Goal: Task Accomplishment & Management: Complete application form

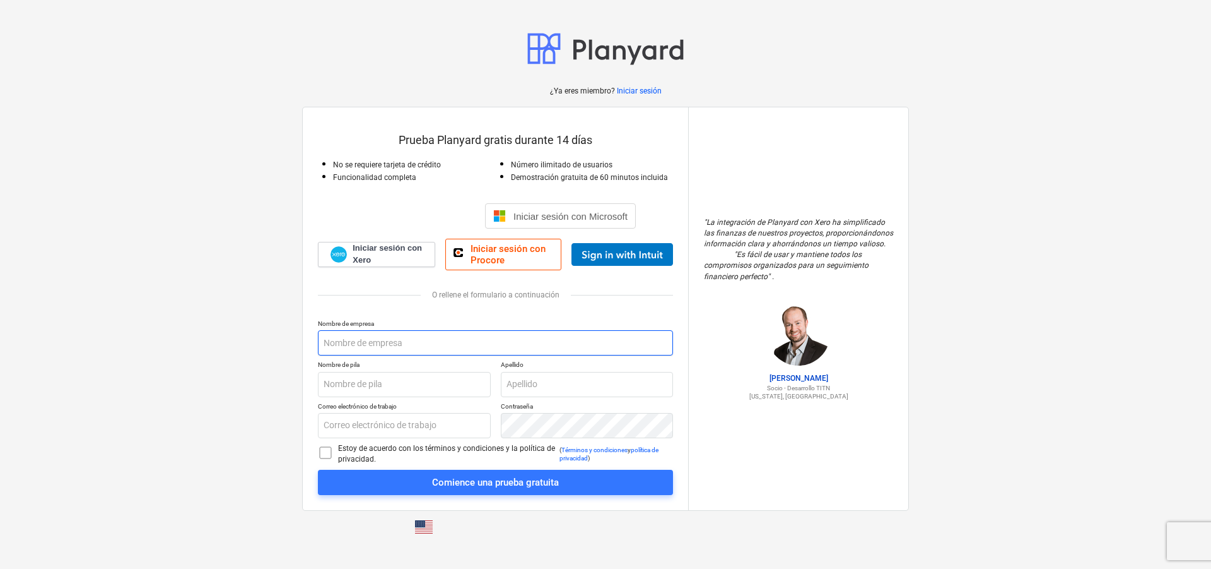
click at [447, 345] on input "text" at bounding box center [495, 342] width 355 height 25
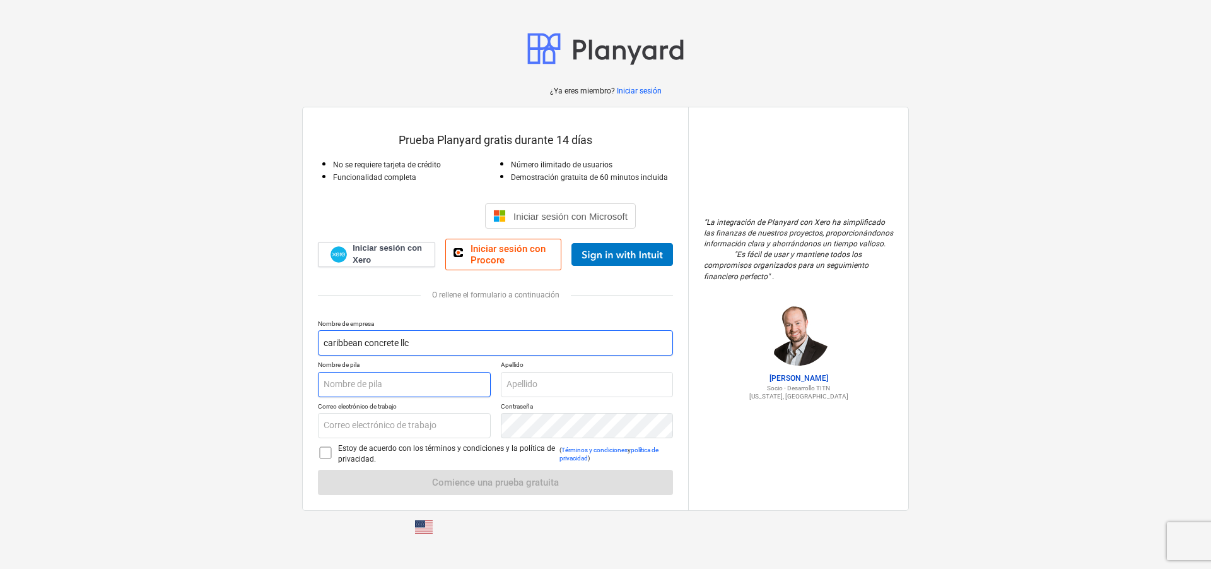
type input "caribbean concrete llc"
click at [399, 384] on input "text" at bounding box center [404, 384] width 173 height 25
type input "[PERSON_NAME]"
click at [550, 382] on input "text" at bounding box center [587, 384] width 173 height 25
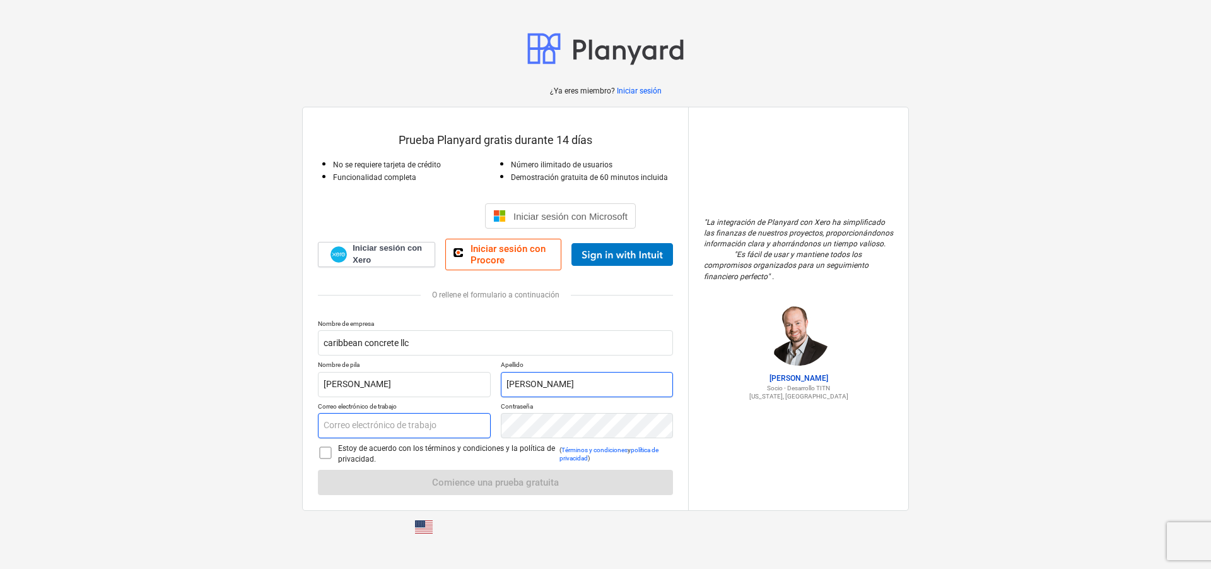
type input "[PERSON_NAME]"
click at [382, 418] on input "text" at bounding box center [404, 425] width 173 height 25
type input "a"
type input "[EMAIL_ADDRESS][DOMAIN_NAME]"
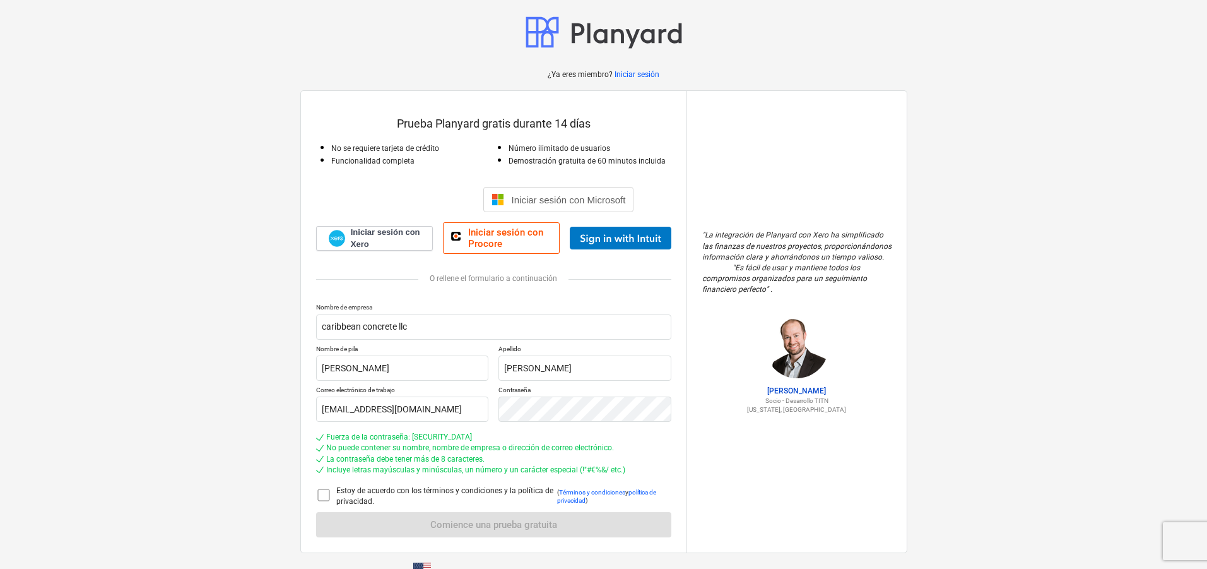
click at [328, 490] on icon at bounding box center [323, 494] width 15 height 15
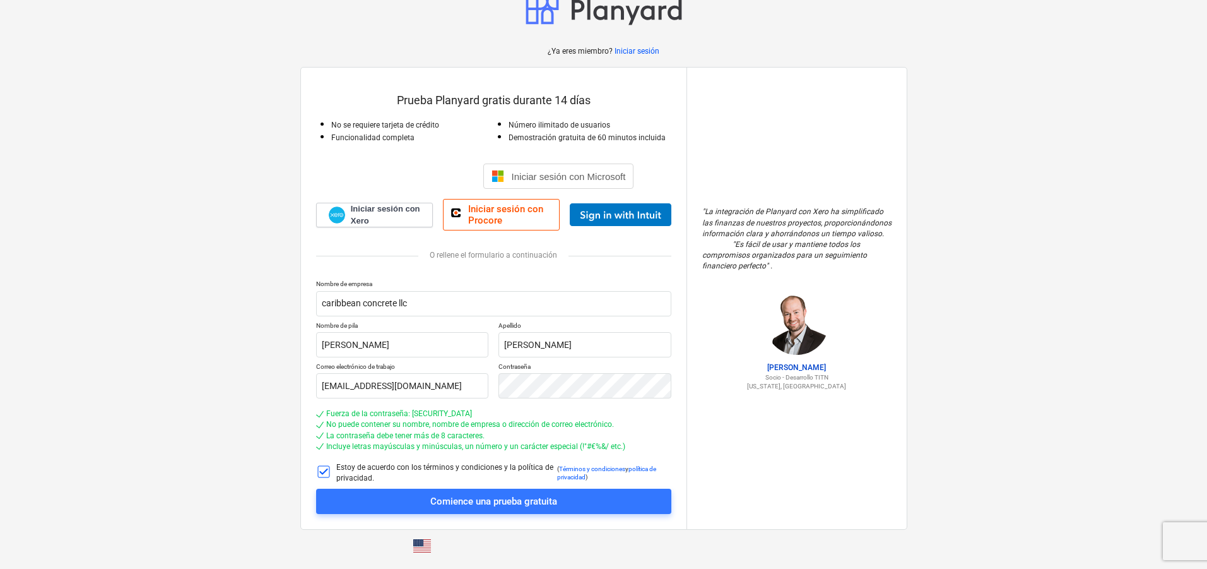
scroll to position [26, 0]
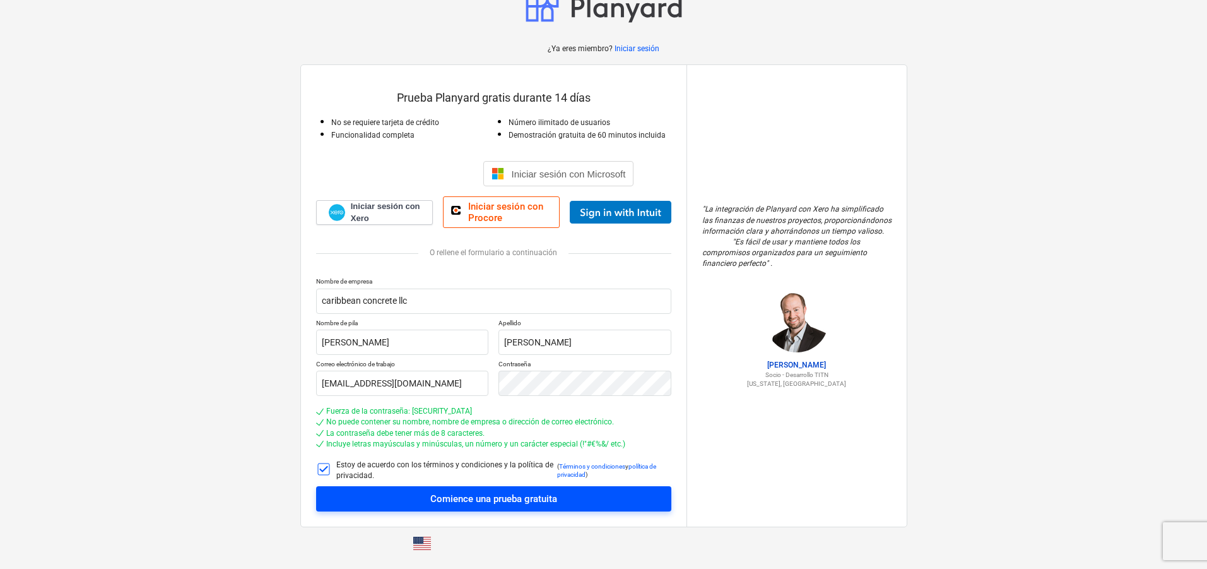
click at [530, 500] on font "Comience una prueba gratuita" at bounding box center [493, 498] width 127 height 11
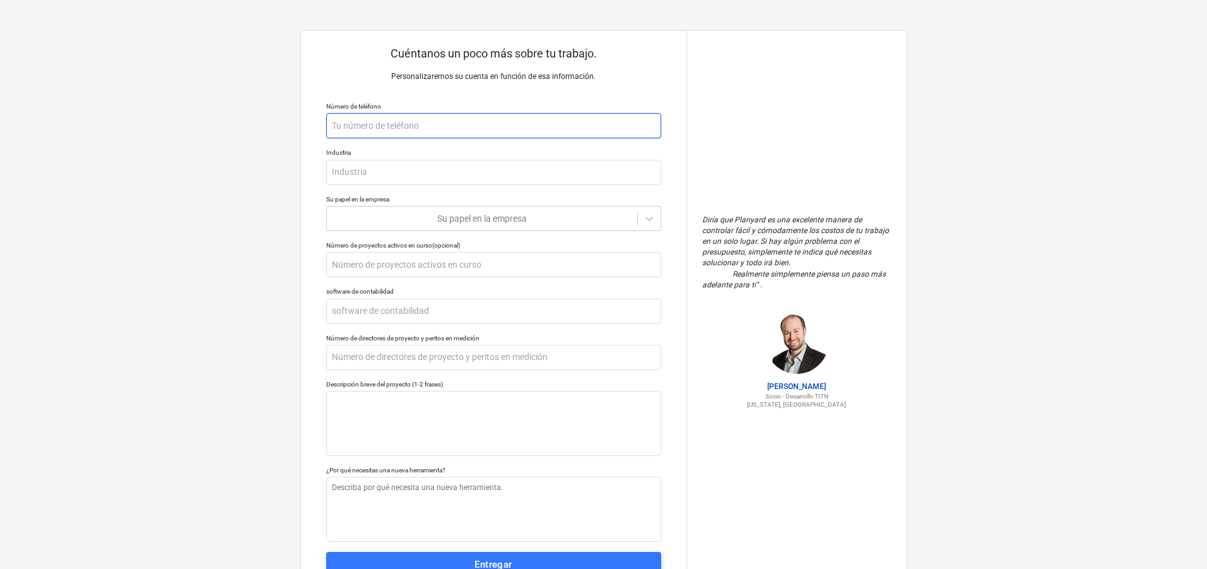
click at [406, 127] on input "text" at bounding box center [493, 125] width 335 height 25
type textarea "x"
type input "5"
type textarea "x"
type input "54"
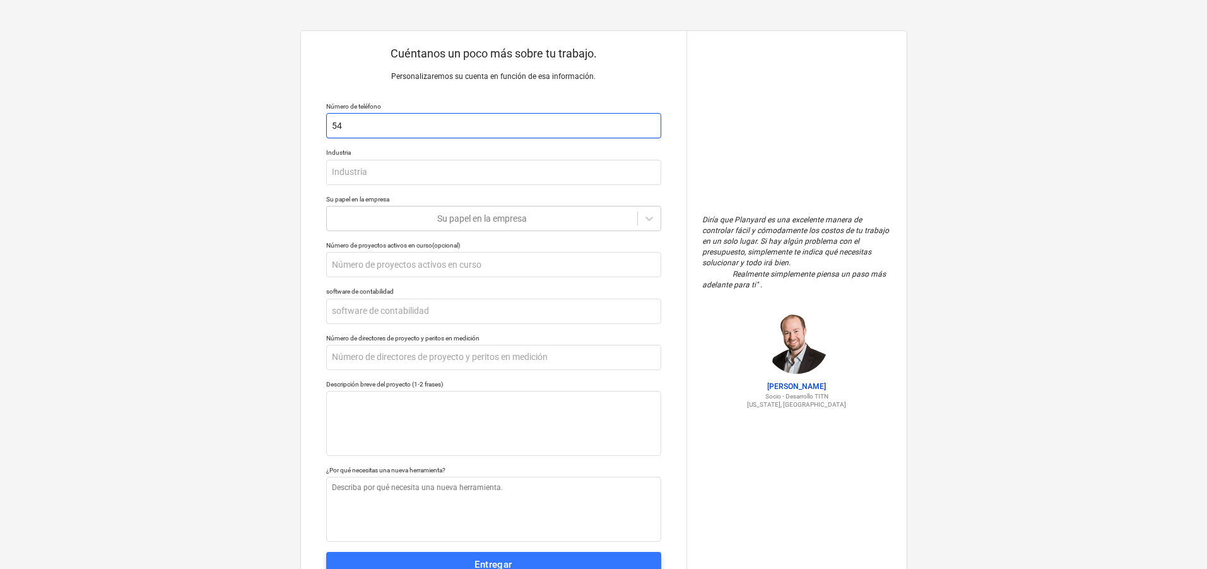
type textarea "x"
type input "540"
type textarea "x"
type input "540-"
type textarea "x"
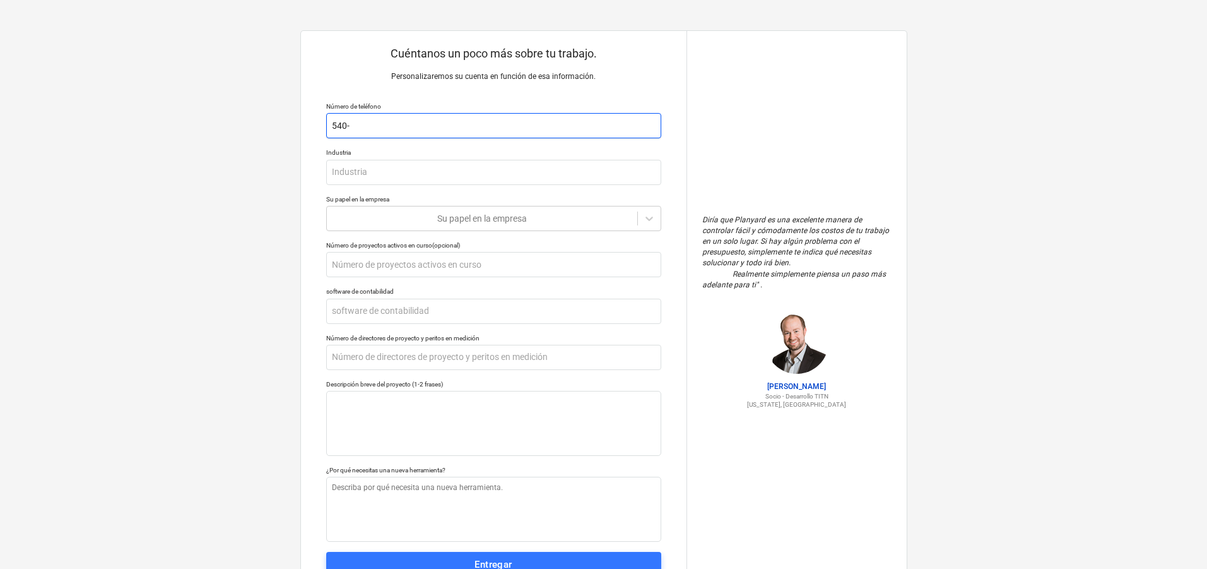
type input "540-8"
type textarea "x"
type input "540-81"
type textarea "x"
type input "540-819"
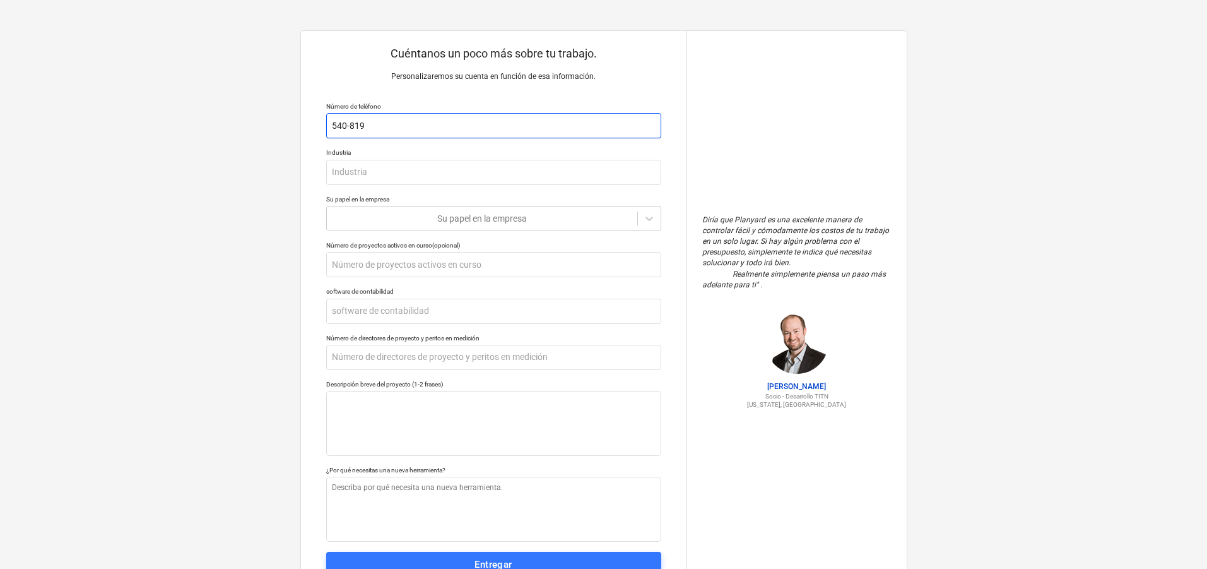
type textarea "x"
type input "540-8197"
type textarea "x"
type input "540-81973"
type textarea "x"
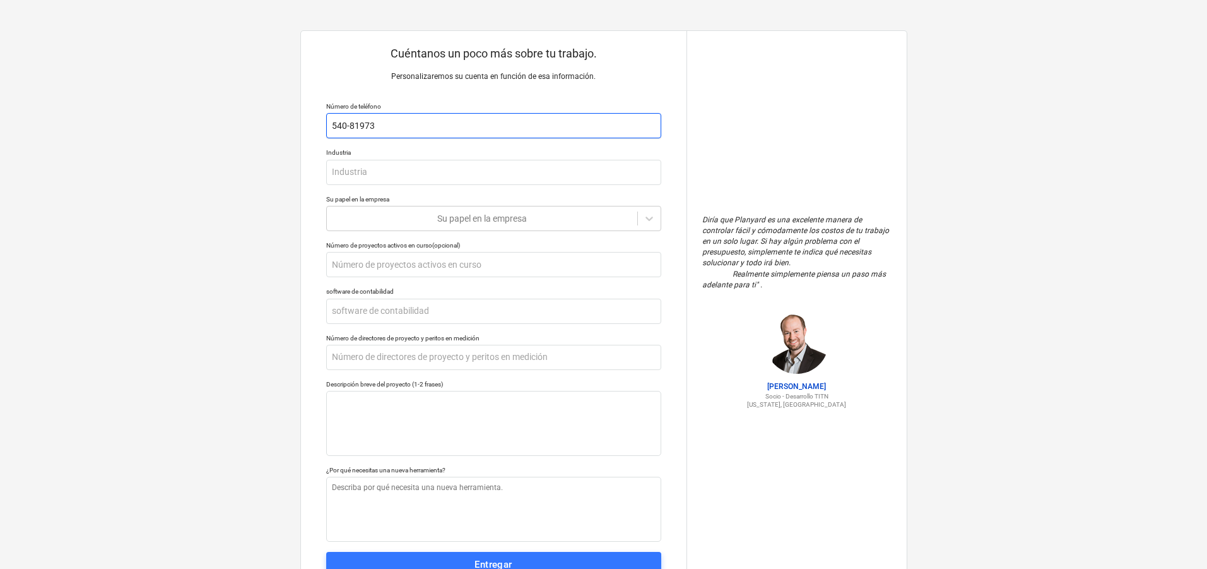
type input "540-819736"
type textarea "x"
type input "540-8197364"
type textarea "x"
type input "540-819736"
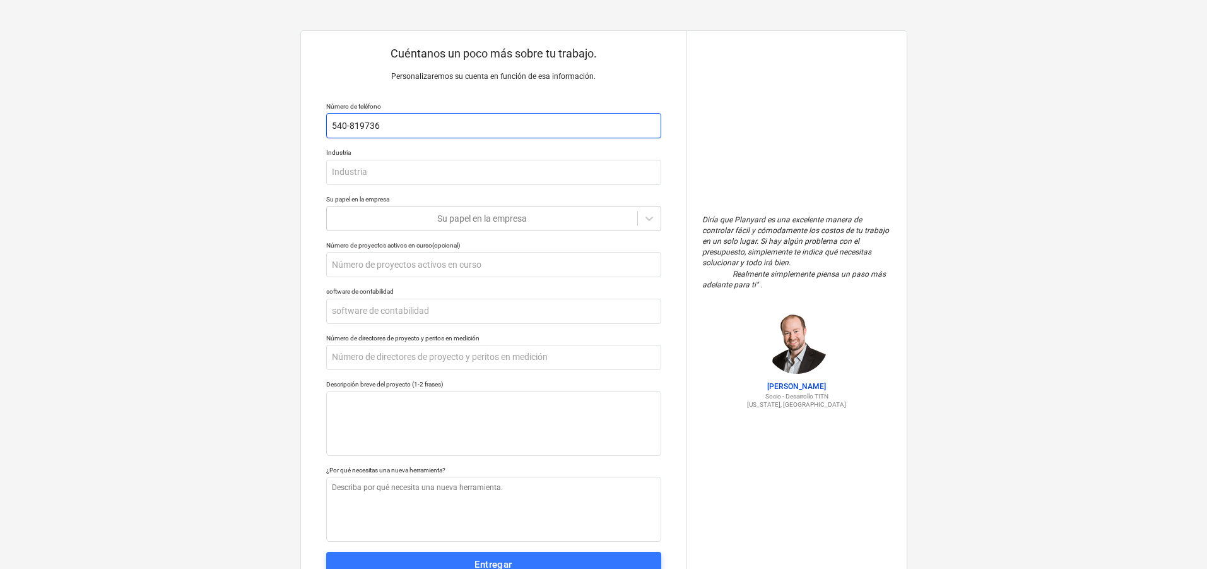
type textarea "x"
type input "540-81973"
type textarea "x"
type input "540-8197"
type textarea "x"
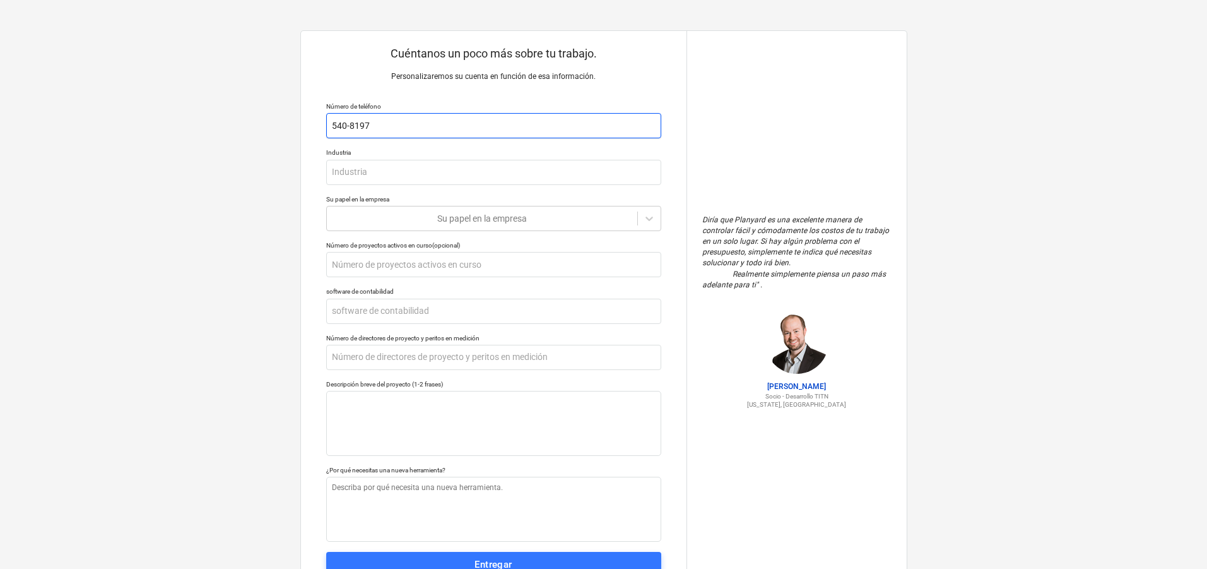
type input "540-81973"
type textarea "x"
type input "540-819736"
type textarea "x"
type input "540-8197365"
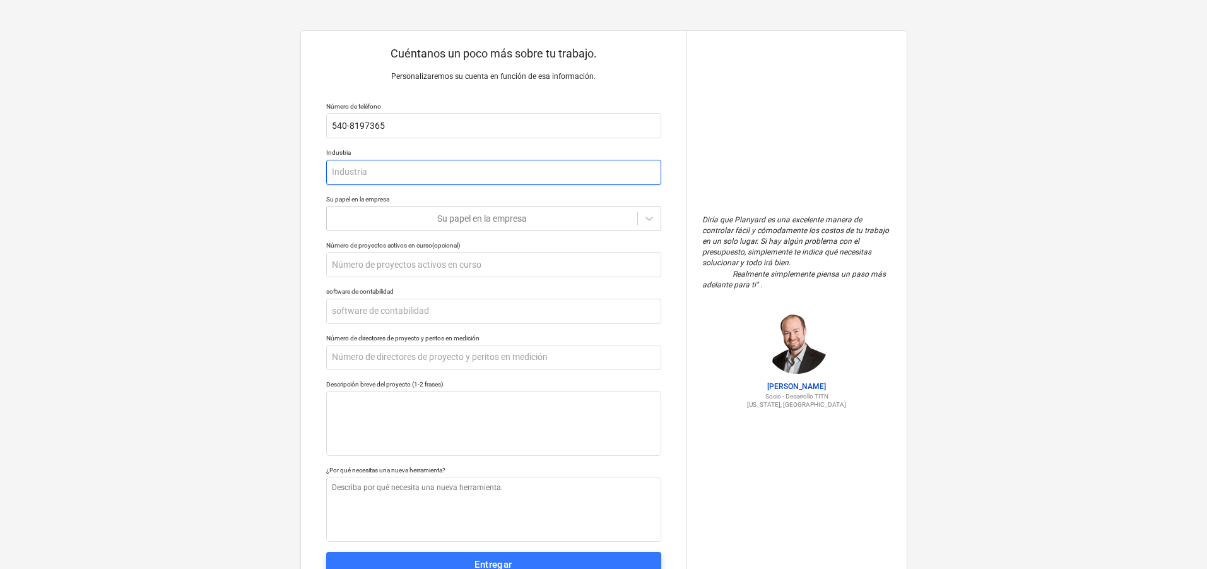
click at [442, 172] on input "text" at bounding box center [493, 172] width 335 height 25
type textarea "x"
type input "C"
type textarea "x"
type input "Co"
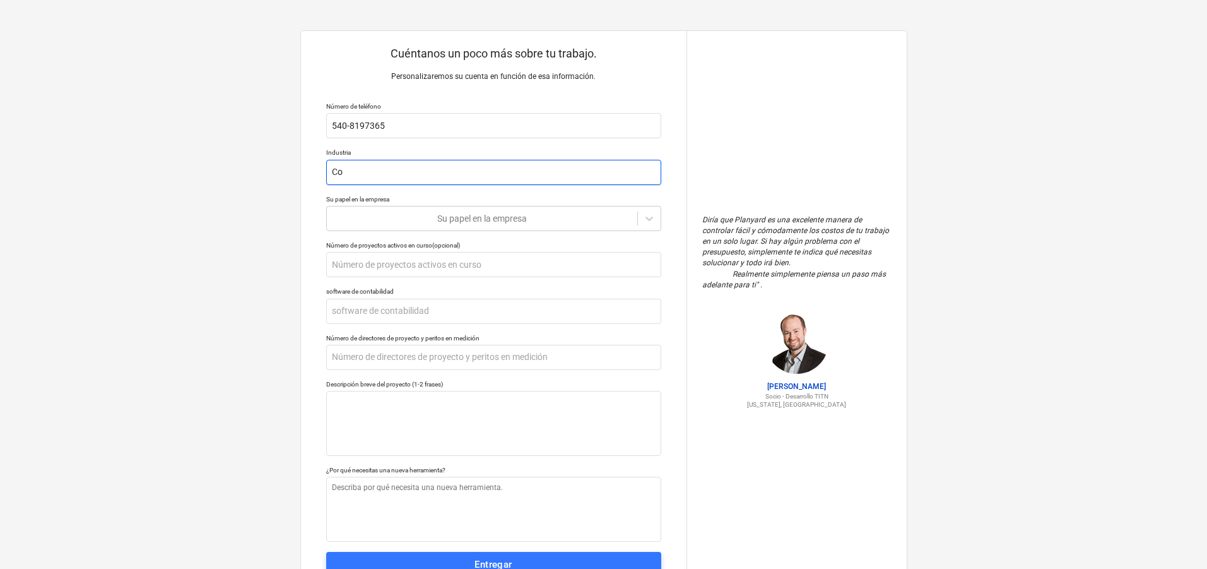
type textarea "x"
type input "Con"
type textarea "x"
type input "Conc"
type textarea "x"
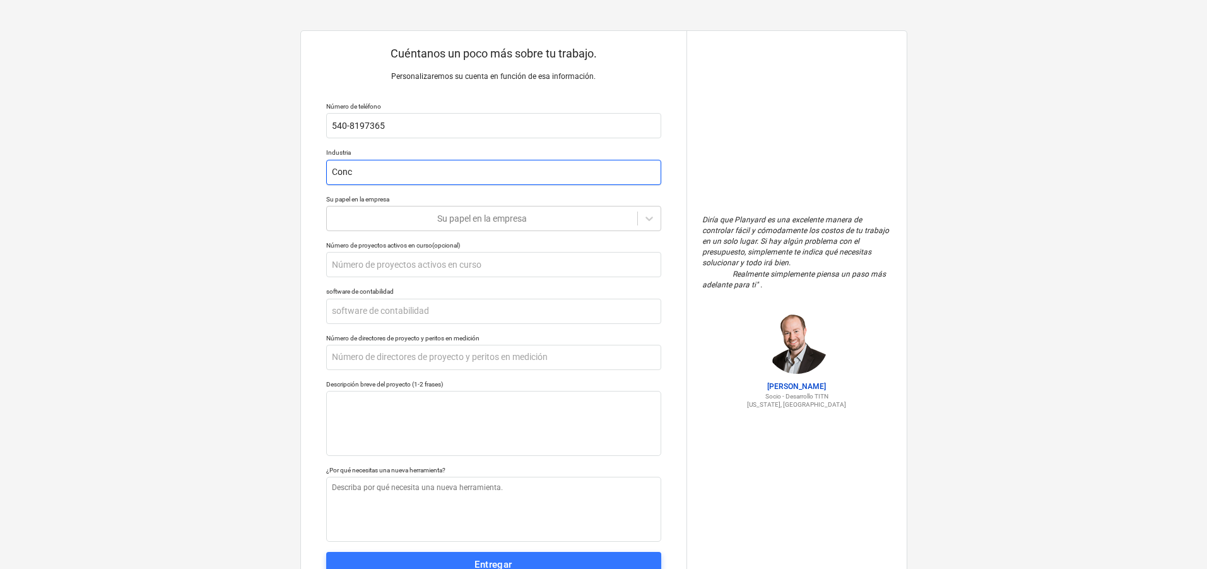
type input "Concr"
type textarea "x"
type input "Concre"
type textarea "x"
type input "Concret"
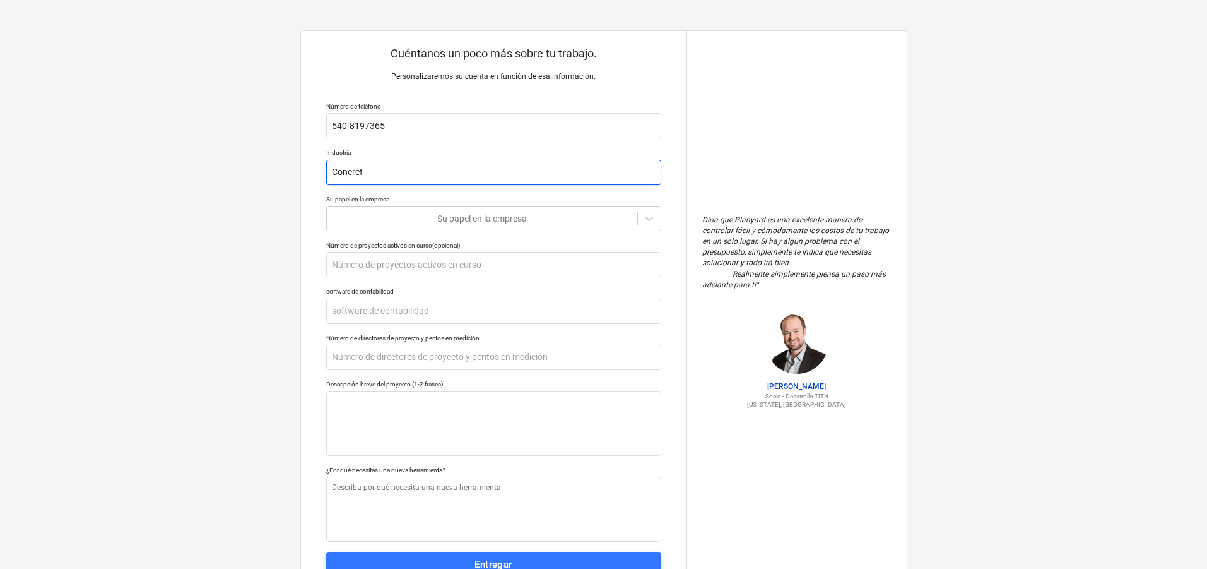
type textarea "x"
type input "Concrete"
type textarea "x"
type input "Concrete"
click at [390, 218] on div at bounding box center [482, 218] width 298 height 13
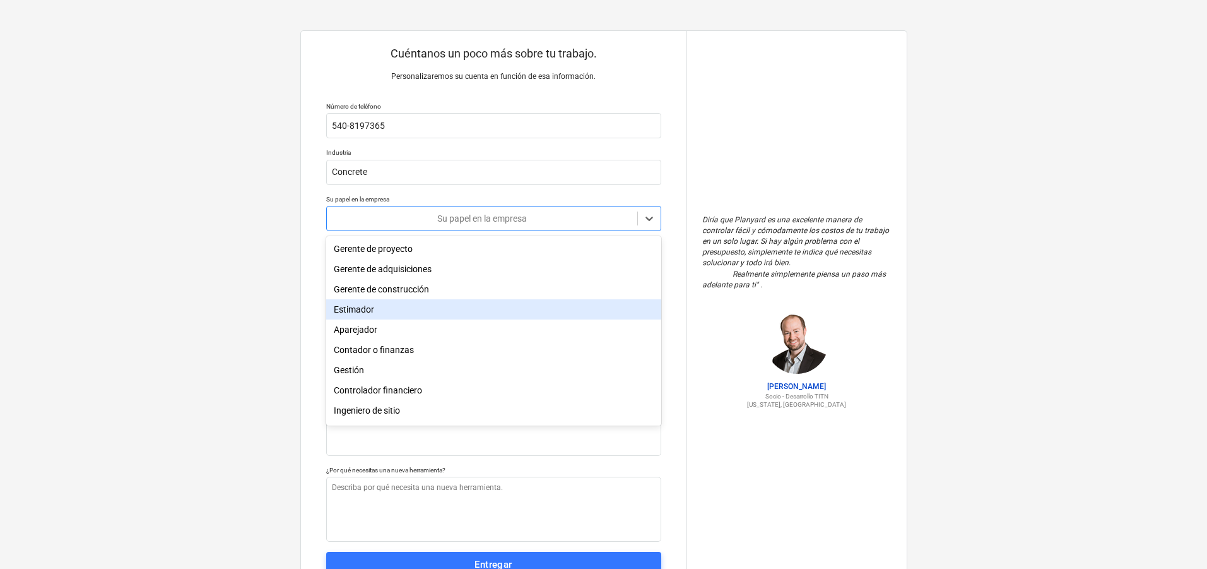
click at [438, 311] on div "Estimador" at bounding box center [493, 309] width 335 height 20
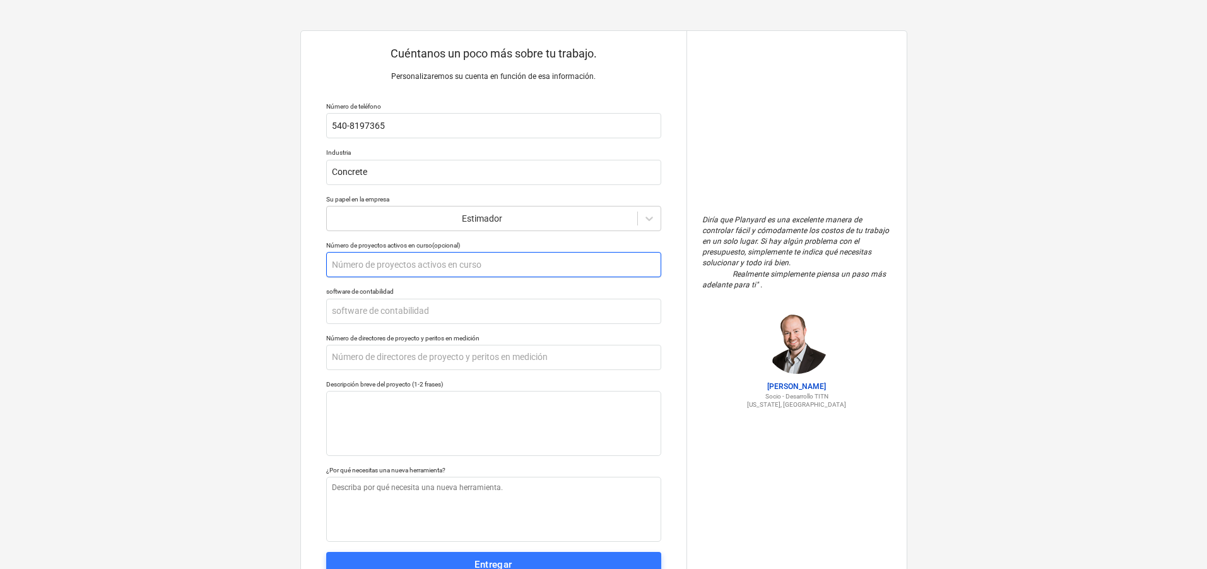
click at [433, 266] on input "text" at bounding box center [493, 264] width 335 height 25
type textarea "x"
type input "4"
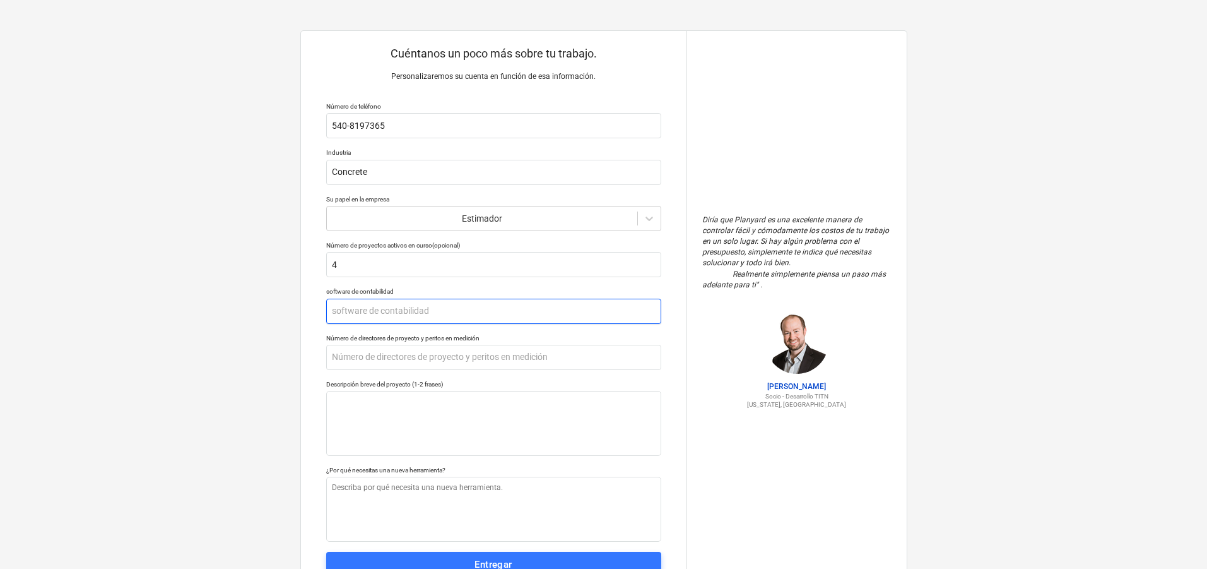
click at [423, 313] on input "text" at bounding box center [493, 310] width 335 height 25
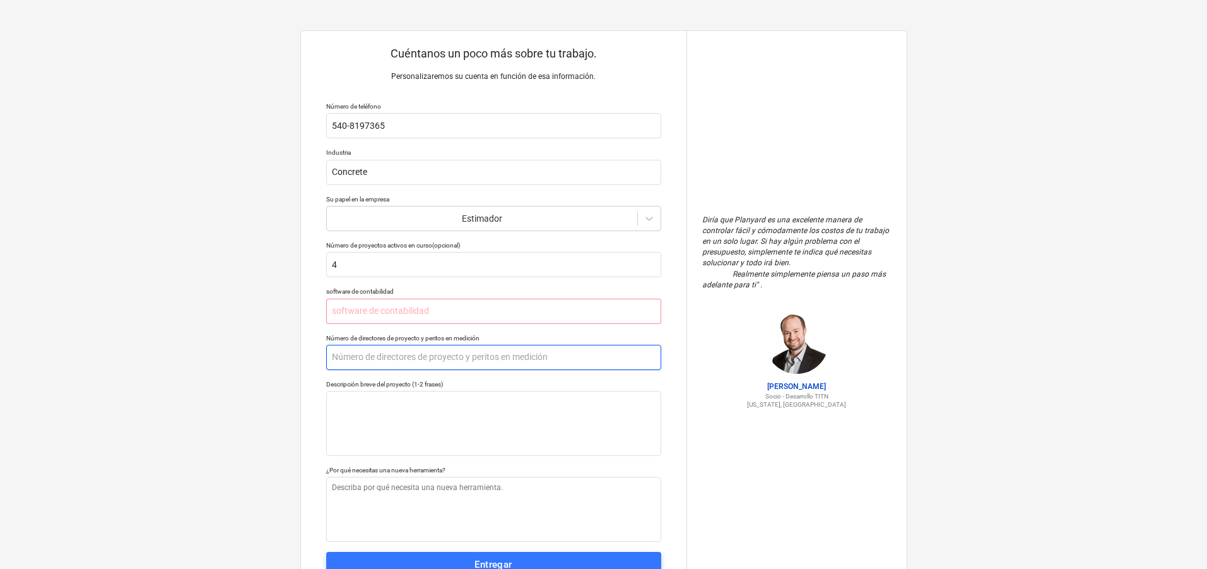
click at [405, 352] on input "text" at bounding box center [493, 357] width 335 height 25
click at [411, 399] on textarea at bounding box center [493, 423] width 335 height 65
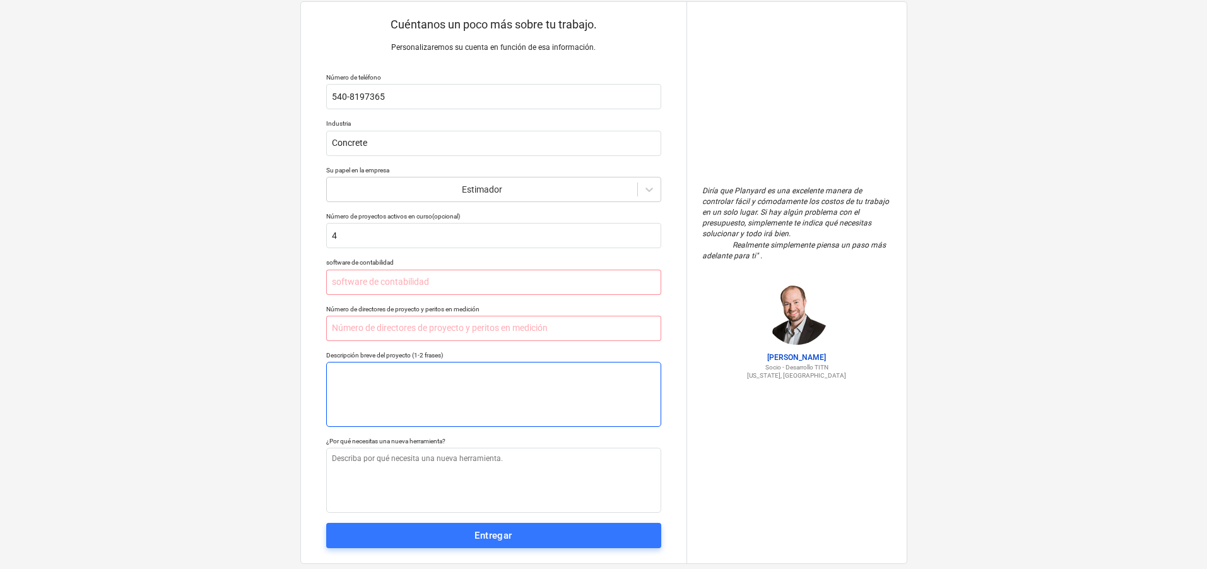
scroll to position [54, 0]
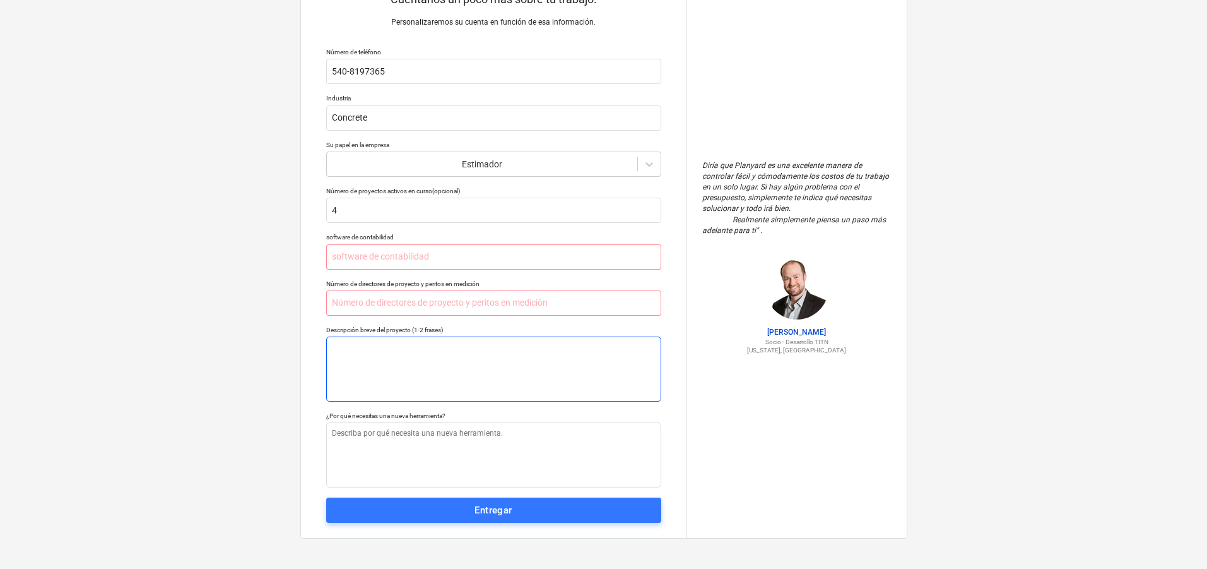
click at [447, 350] on textarea at bounding box center [493, 368] width 335 height 65
type textarea "x"
type textarea "P"
type textarea "x"
type textarea "Pr"
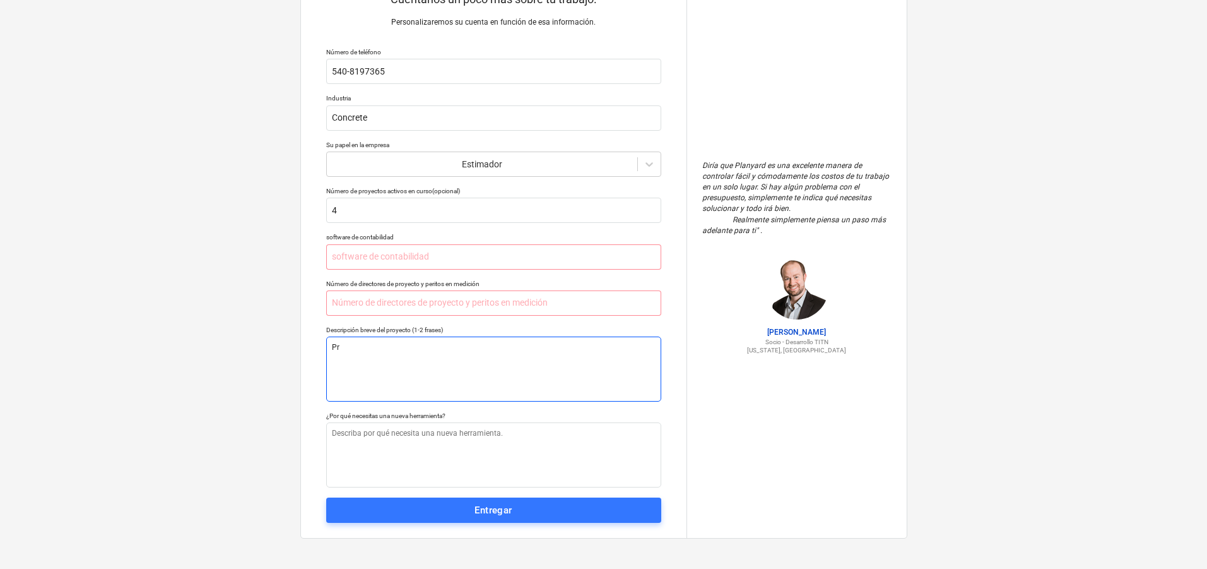
type textarea "x"
type textarea "Pro"
type textarea "x"
type textarea "Proy"
type textarea "x"
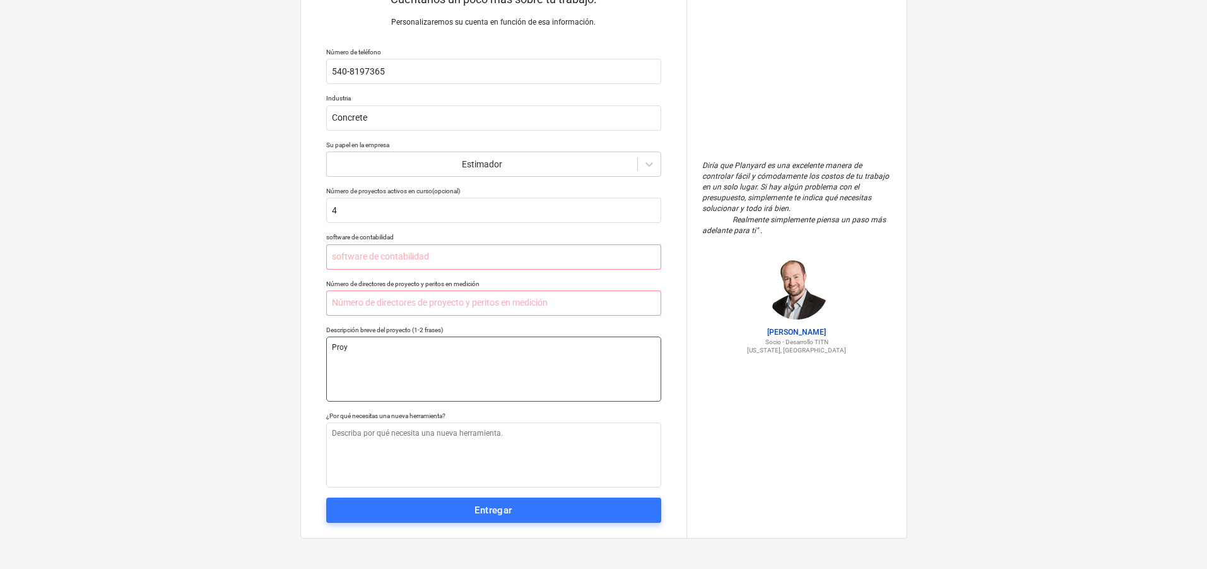
type textarea "Proye"
type textarea "x"
type textarea "Proyec"
type textarea "x"
type textarea "Proyect"
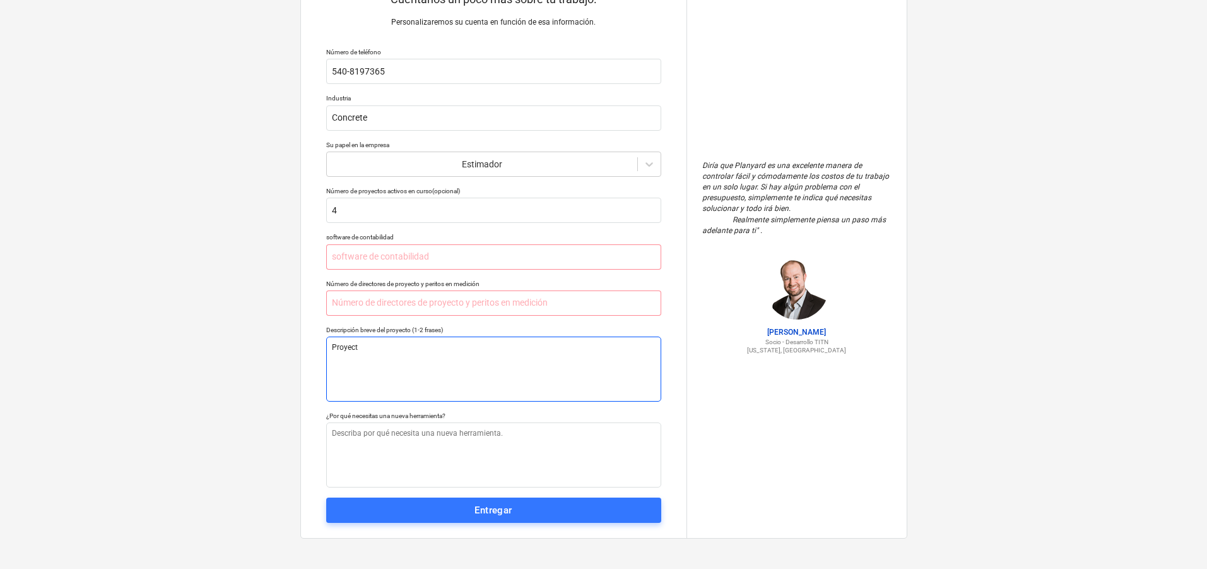
type textarea "x"
type textarea "Proyecto"
type textarea "x"
type textarea "Proyectos"
type textarea "x"
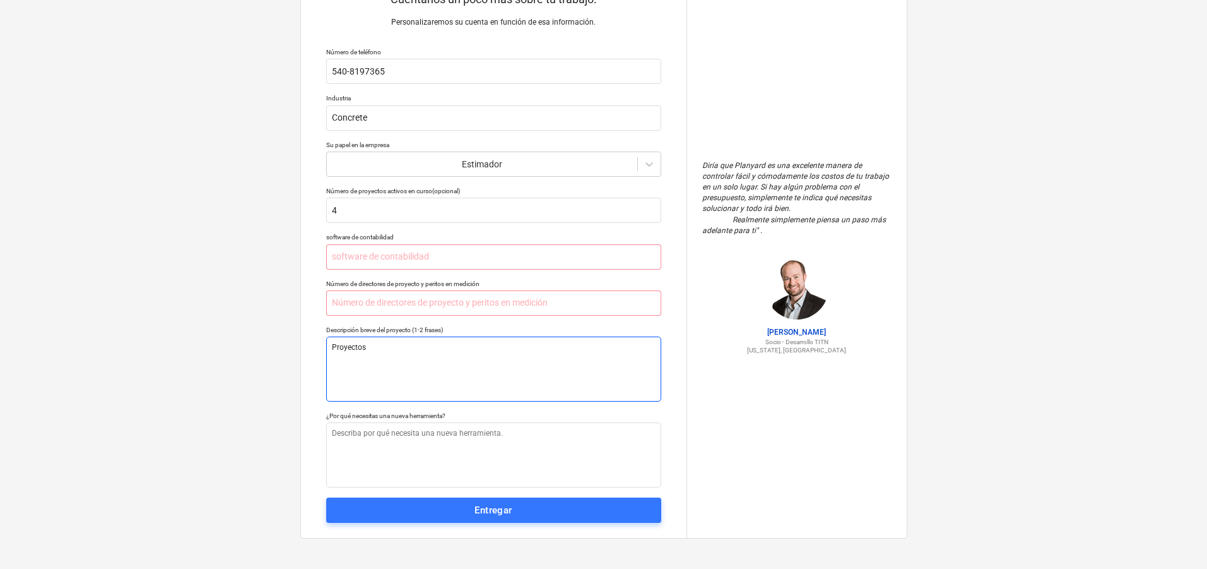
type textarea "Proyectos"
type textarea "x"
type textarea "Proyectos p"
type textarea "x"
type textarea "Proyectos pa"
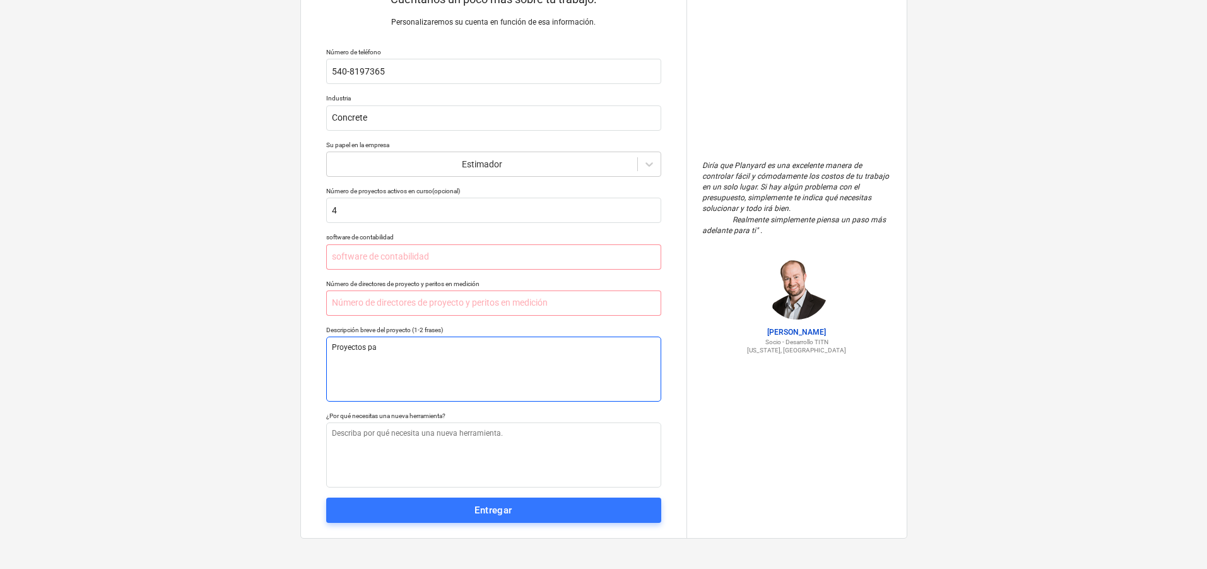
type textarea "x"
type textarea "Proyectos par"
type textarea "x"
type textarea "Proyectos para"
type textarea "x"
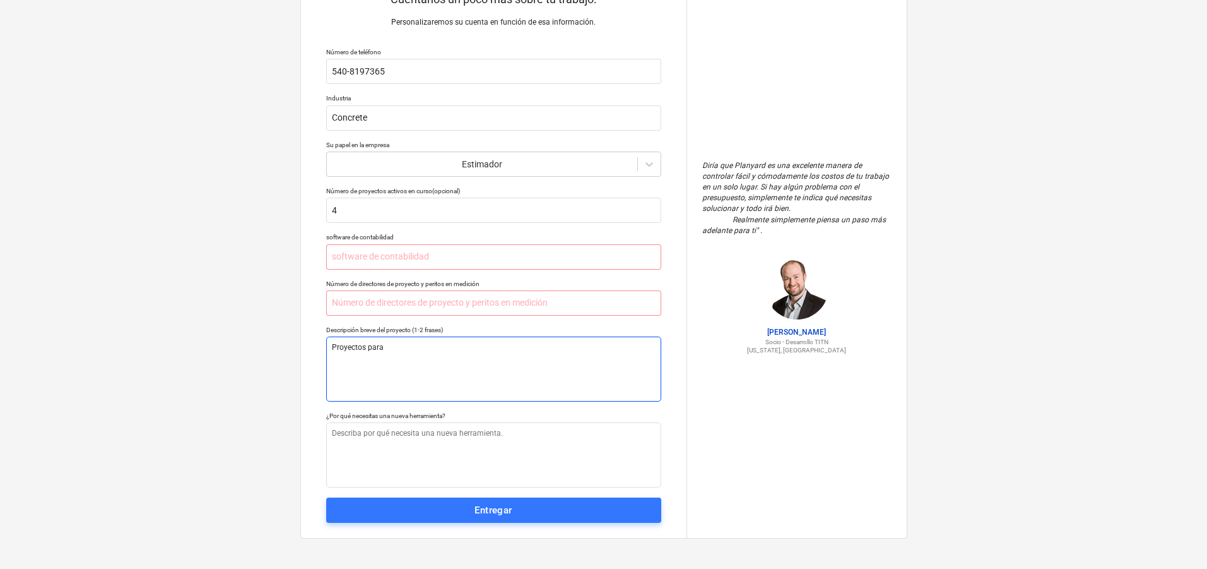
type textarea "Proyectos para l"
type textarea "x"
type textarea "Proyectos para li"
type textarea "x"
type textarea "Proyectos para lis"
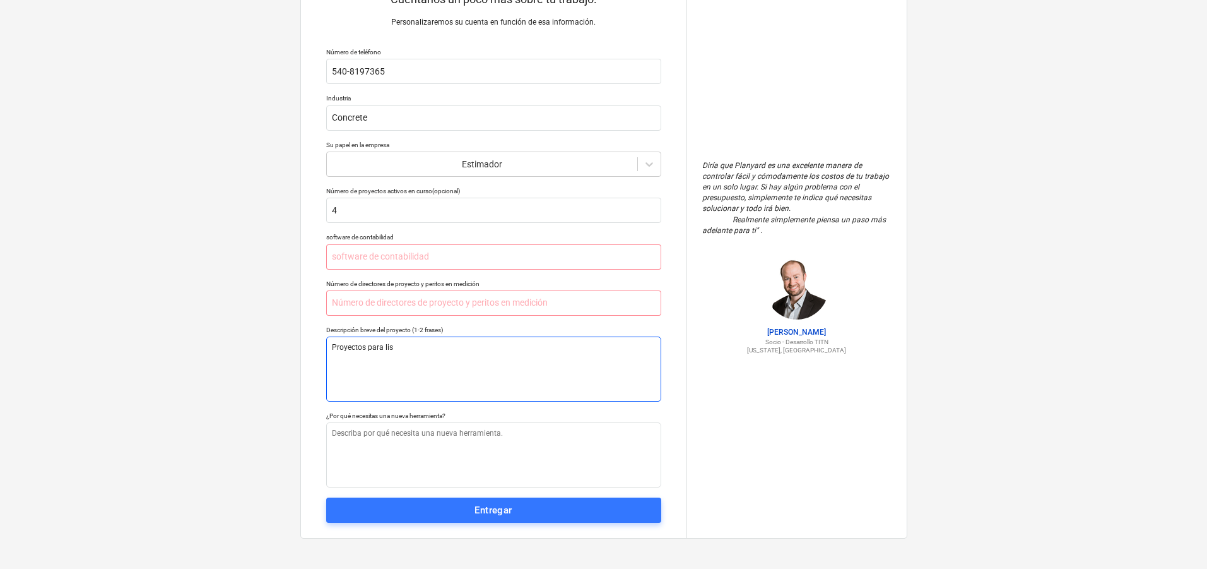
type textarea "x"
type textarea "Proyectos para [PERSON_NAME]"
type textarea "x"
type textarea "Proyectos para lisit"
type textarea "x"
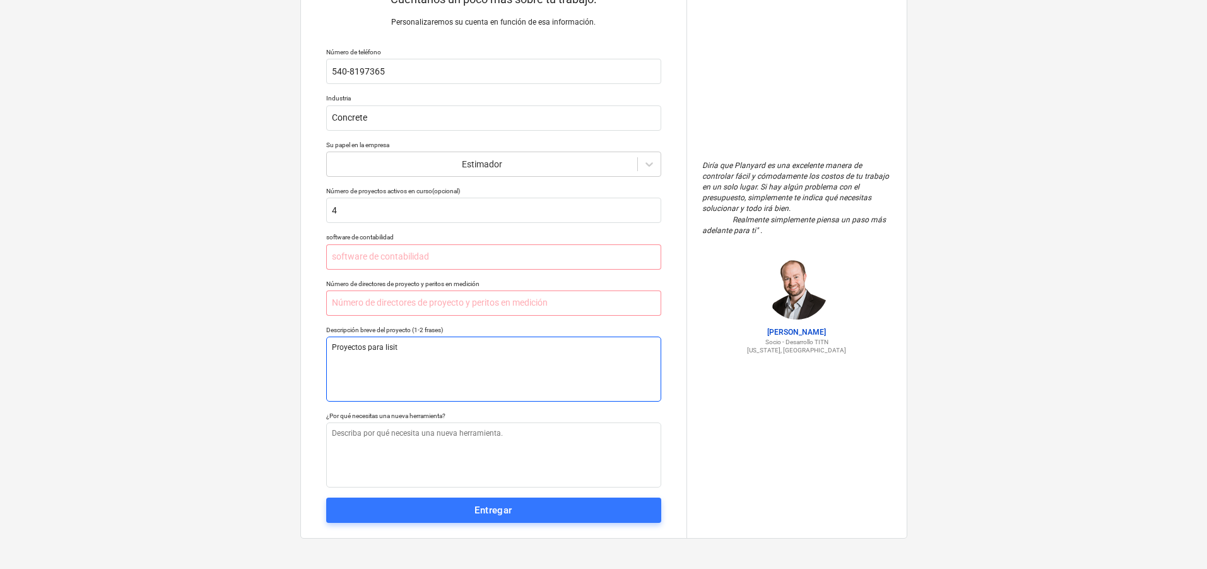
type textarea "Proyectos para lisita"
type textarea "x"
type textarea "Proyectos para lisitar"
type textarea "x"
type textarea "Proyectos para lisita"
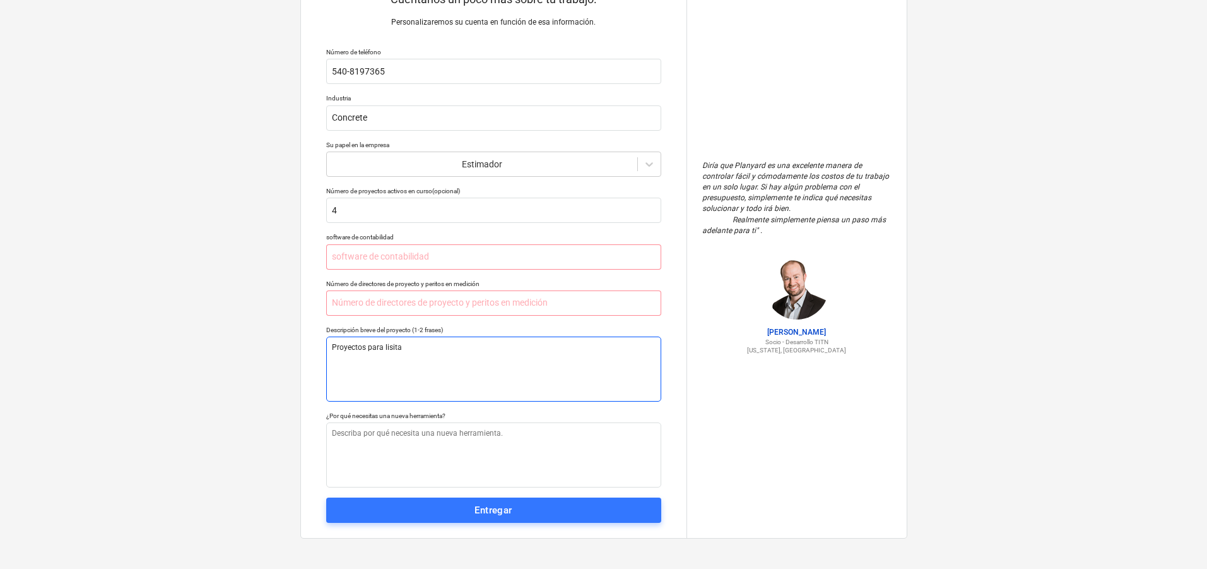
type textarea "x"
type textarea "Proyectos para lisit"
type textarea "x"
type textarea "Proyectos para [PERSON_NAME]"
type textarea "x"
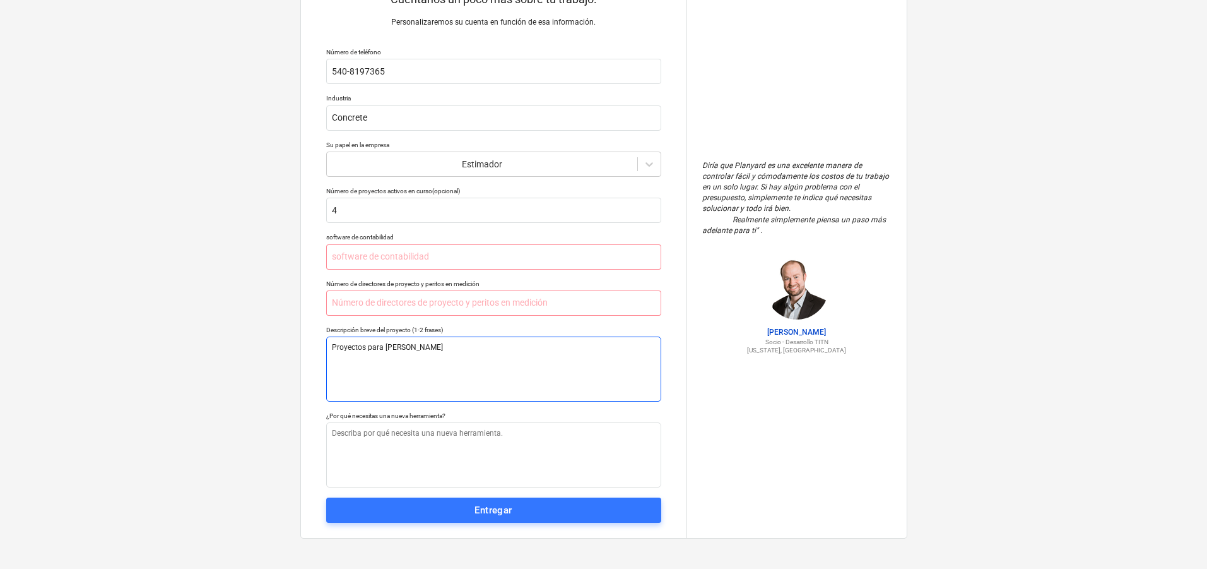
type textarea "Proyectos para lis"
type textarea "x"
type textarea "Proyectos para li"
type textarea "x"
type textarea "Proyectos para lic"
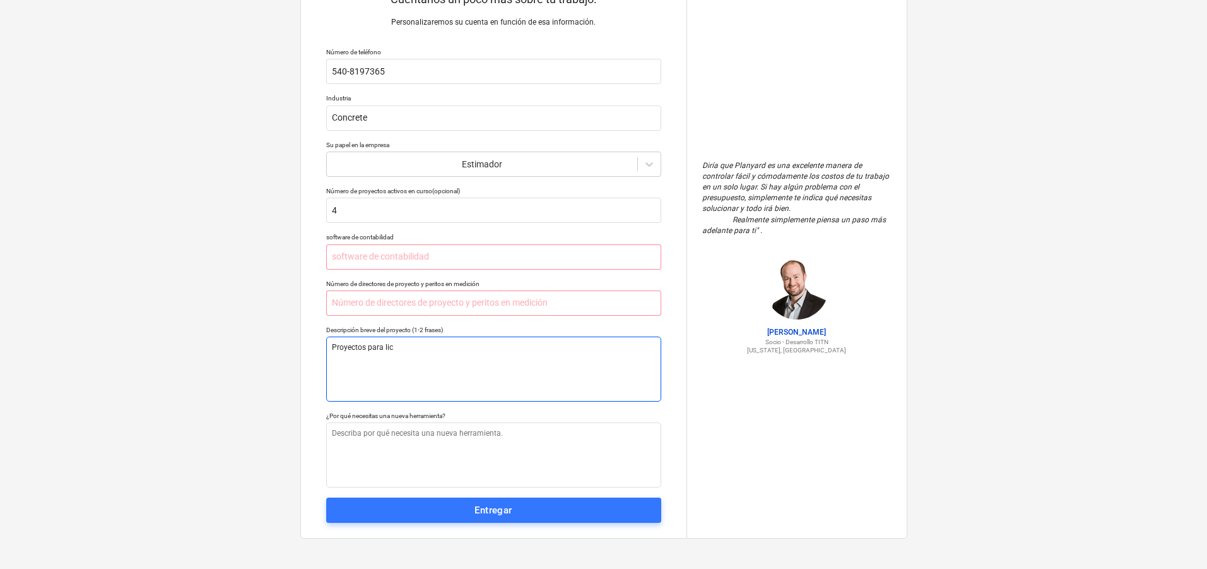
type textarea "x"
type textarea "Proyectos para lici"
type textarea "x"
type textarea "Proyectos para licit"
type textarea "x"
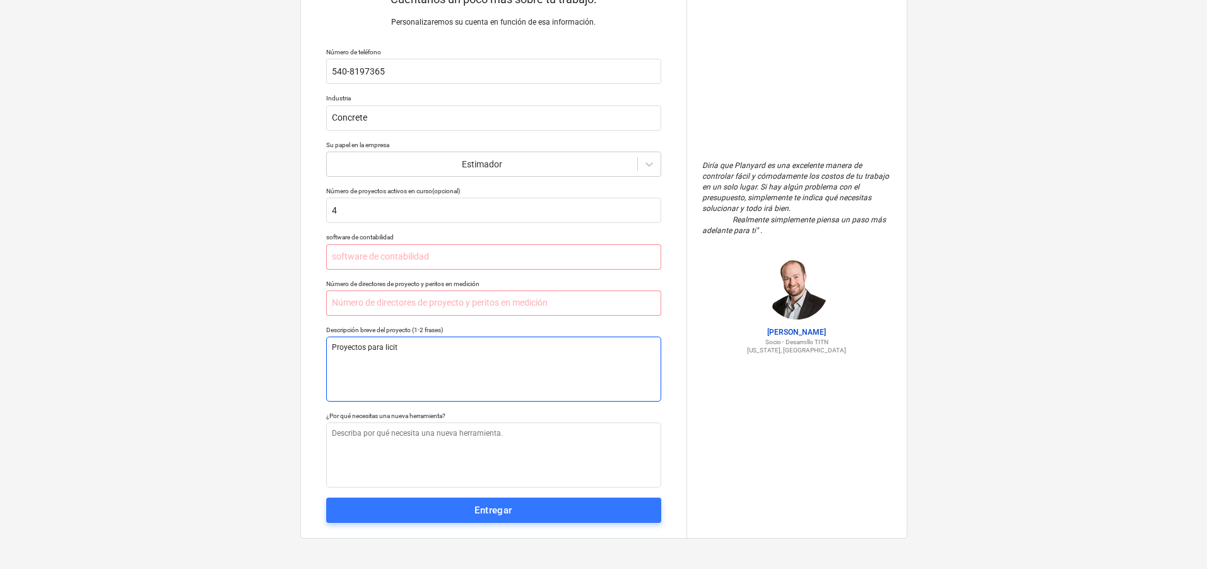
type textarea "Proyectos para licita"
type textarea "x"
type textarea "Proyectos para licitar"
type textarea "x"
drag, startPoint x: 409, startPoint y: 349, endPoint x: 322, endPoint y: 348, distance: 87.1
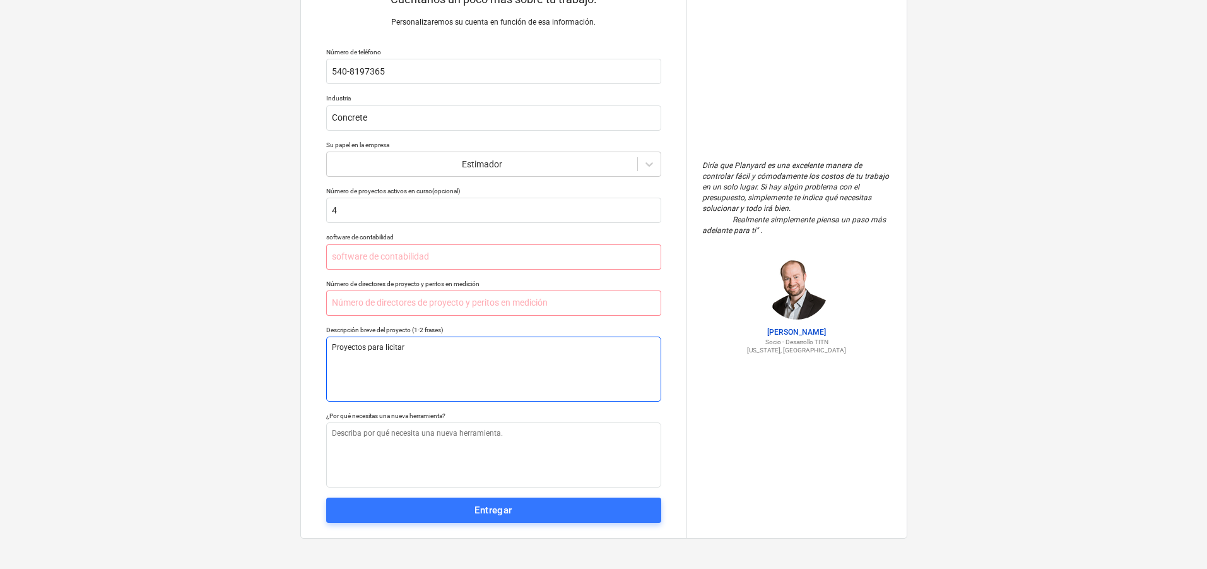
click at [322, 348] on div "Cuéntanos un poco más sobre tu trabajo. Personalizaremos su cuenta en función d…" at bounding box center [494, 257] width 386 height 561
type textarea "Proyectos para licitar"
click at [355, 443] on textarea at bounding box center [493, 454] width 335 height 65
paste textarea "Proyectos para licitar"
type textarea "x"
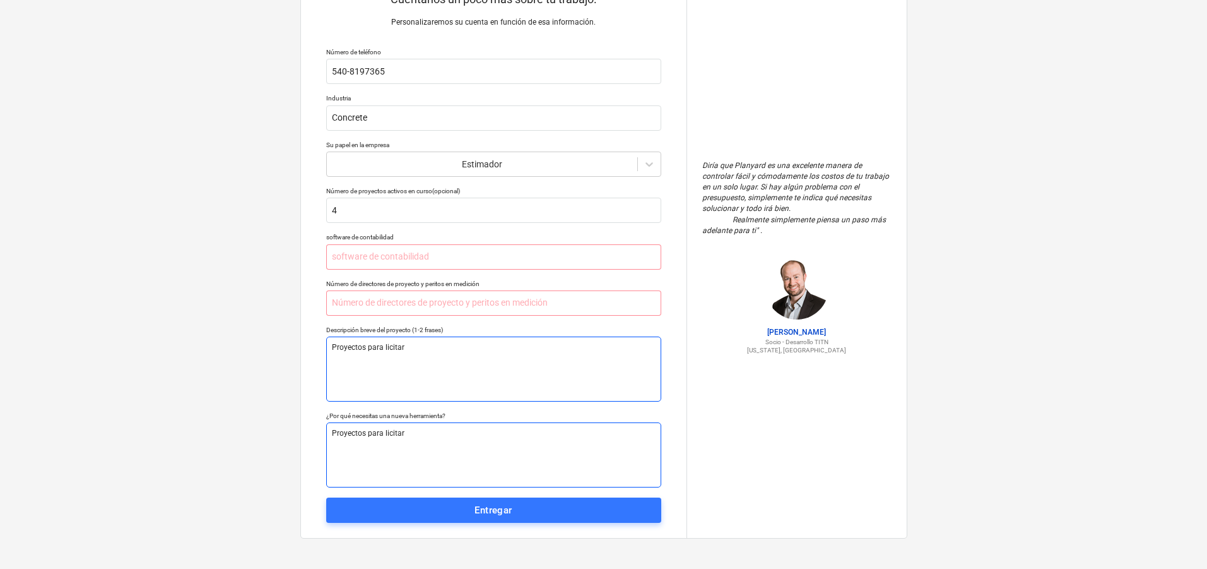
type textarea "Proyectos para licitar"
drag, startPoint x: 413, startPoint y: 349, endPoint x: 278, endPoint y: 351, distance: 135.7
click at [281, 351] on div "Cuéntanos un poco más sobre tu trabajo. Personalizaremos su cuenta en función d…" at bounding box center [603, 257] width 1207 height 623
type textarea "x"
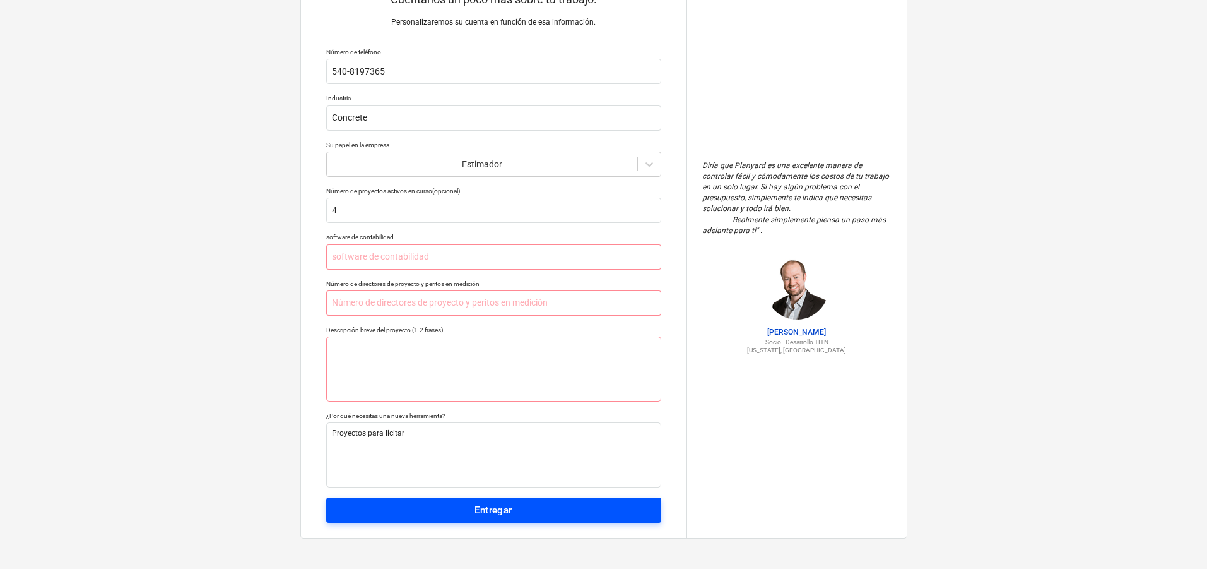
click at [512, 509] on font "Entregar" at bounding box center [492, 509] width 37 height 11
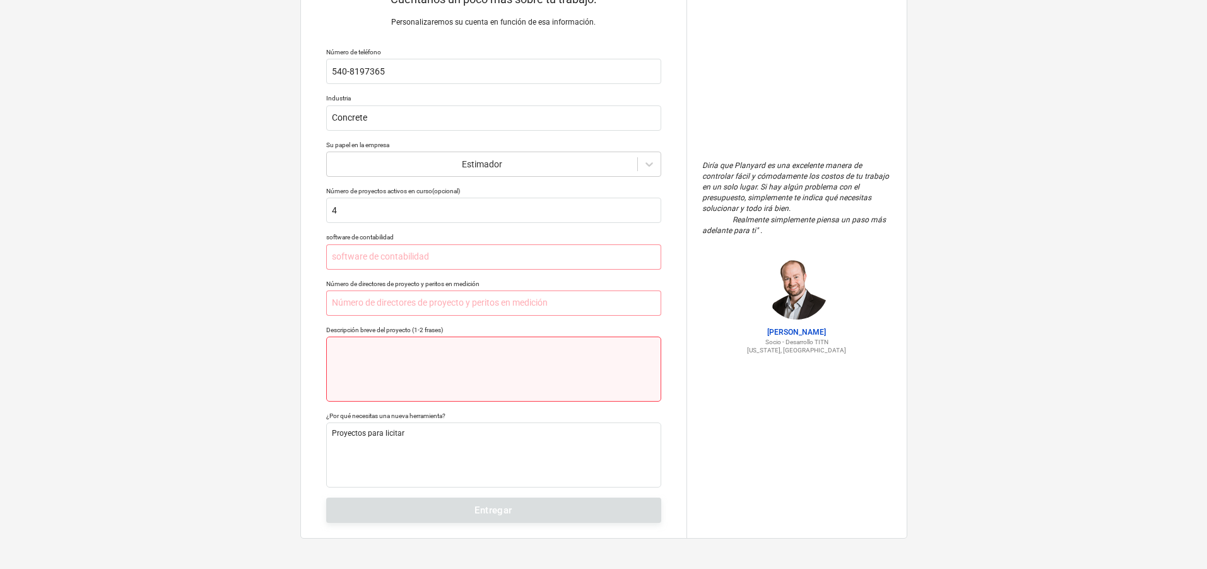
click at [440, 365] on textarea at bounding box center [493, 368] width 335 height 65
type textarea "x"
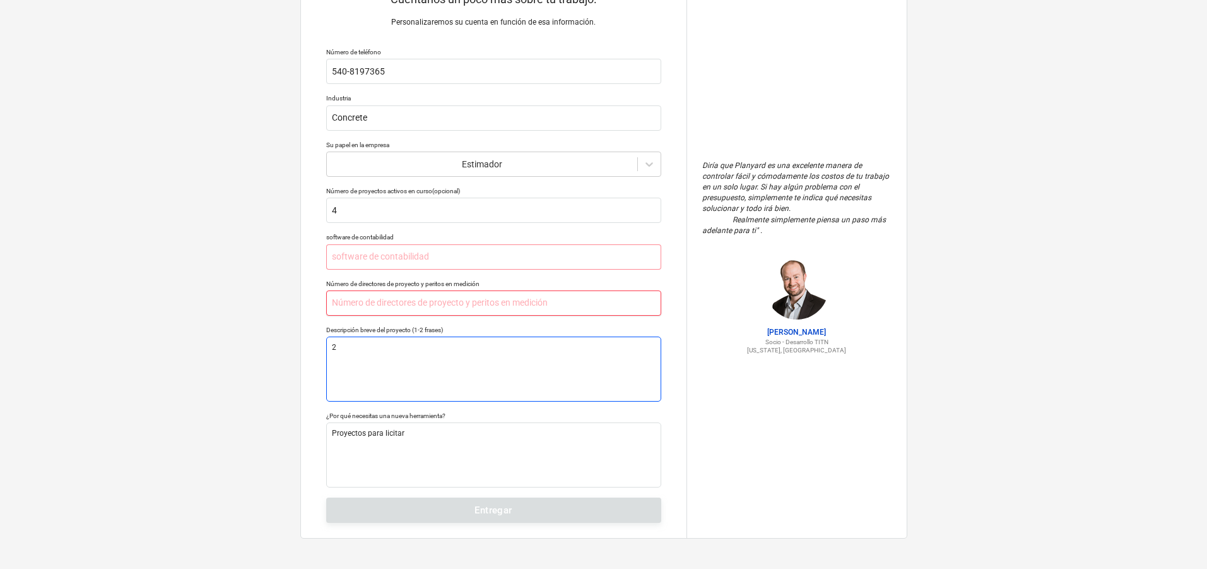
type textarea "2"
click at [412, 297] on input "text" at bounding box center [493, 302] width 335 height 25
type textarea "x"
type input "2"
click at [537, 363] on textarea "2" at bounding box center [493, 368] width 335 height 65
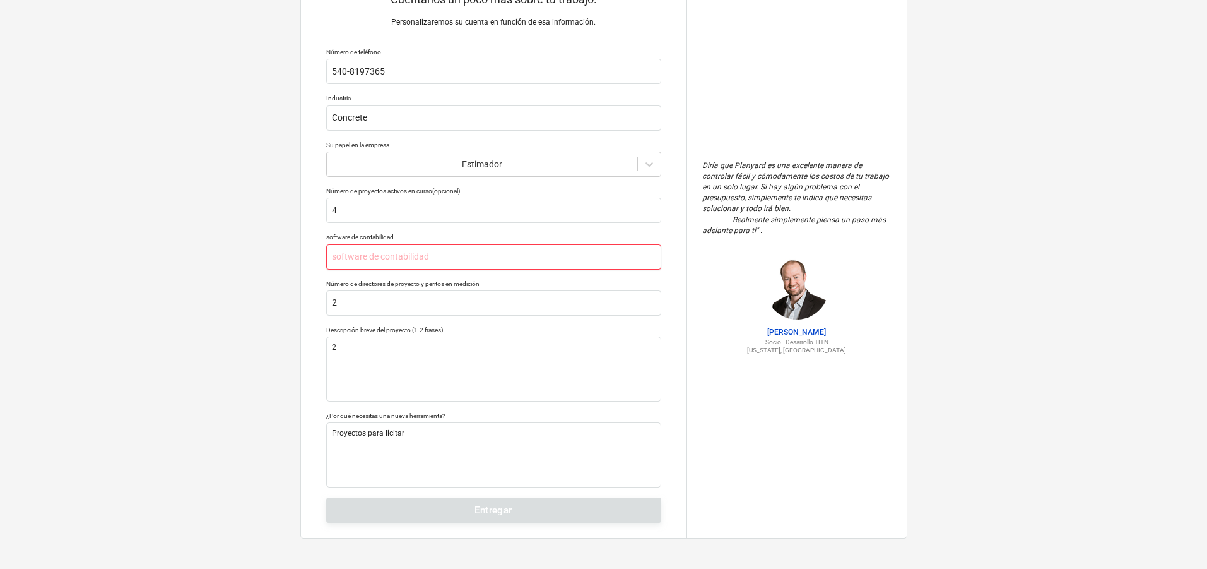
click at [436, 261] on input "text" at bounding box center [493, 256] width 335 height 25
type textarea "x"
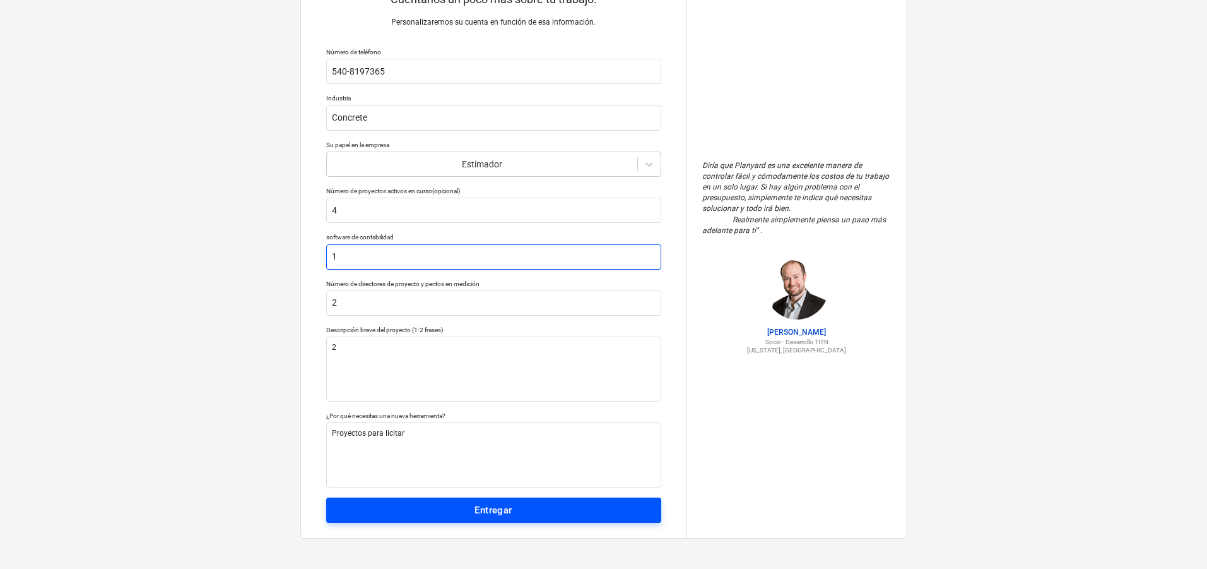
type input "1"
click at [577, 514] on span "Entregar" at bounding box center [493, 510] width 307 height 16
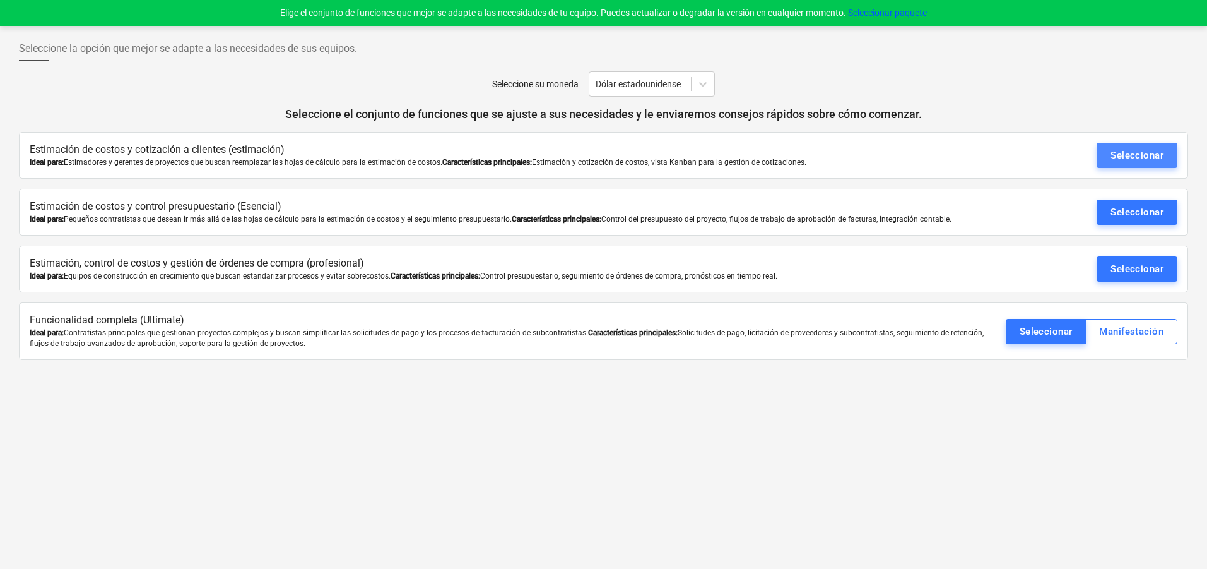
click at [1158, 157] on font "Seleccionar" at bounding box center [1137, 155] width 53 height 11
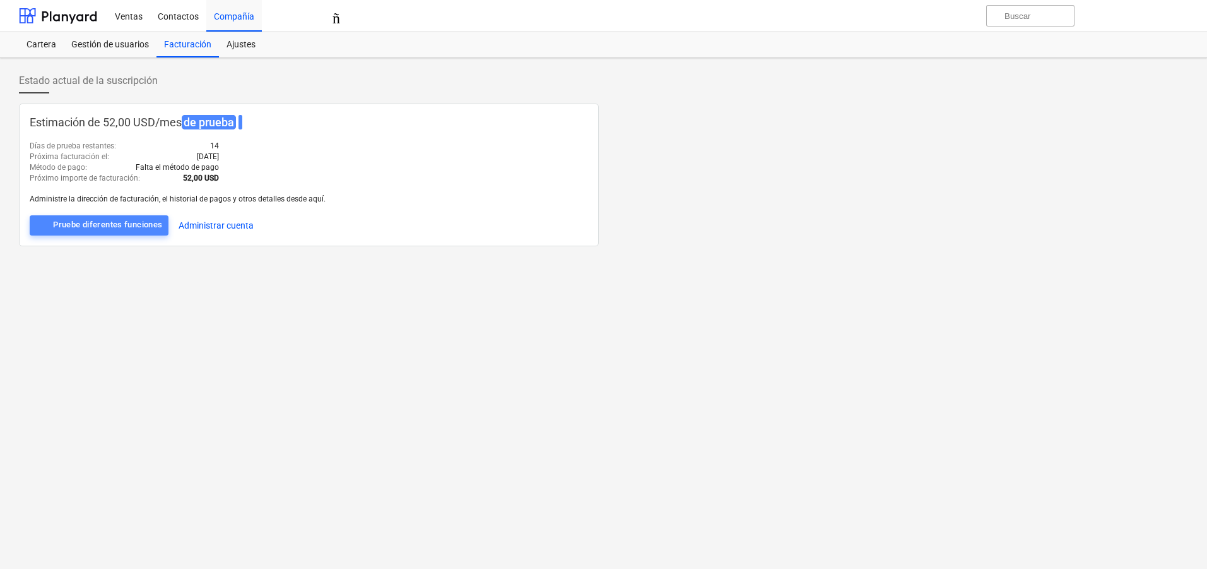
click at [162, 226] on font "Pruebe diferentes funciones" at bounding box center [107, 224] width 109 height 9
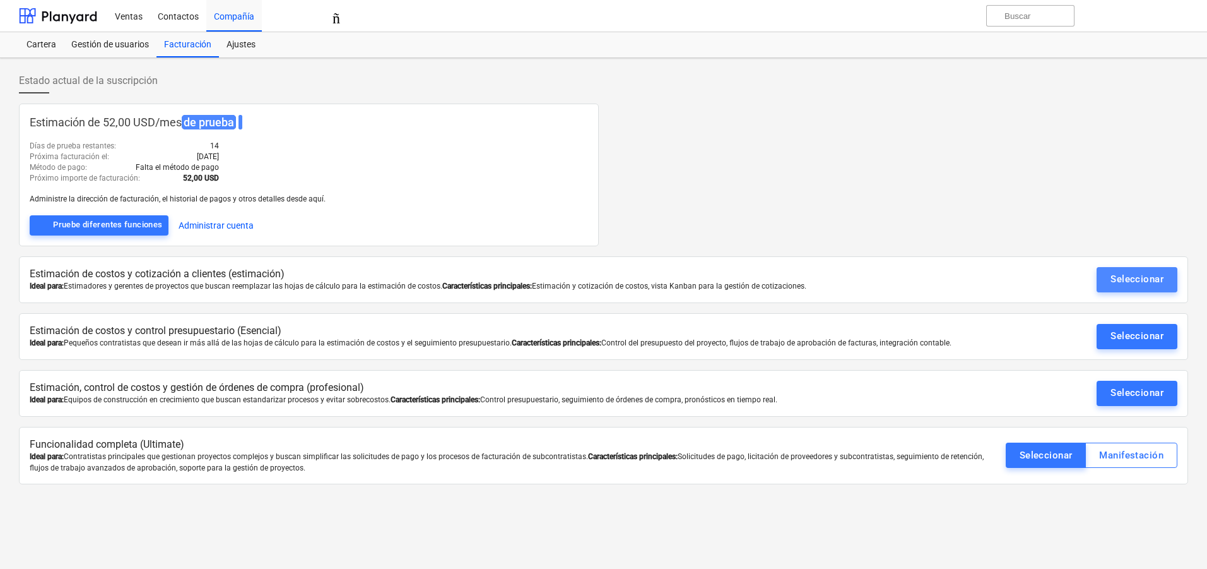
click at [1131, 274] on font "Seleccionar" at bounding box center [1137, 278] width 53 height 11
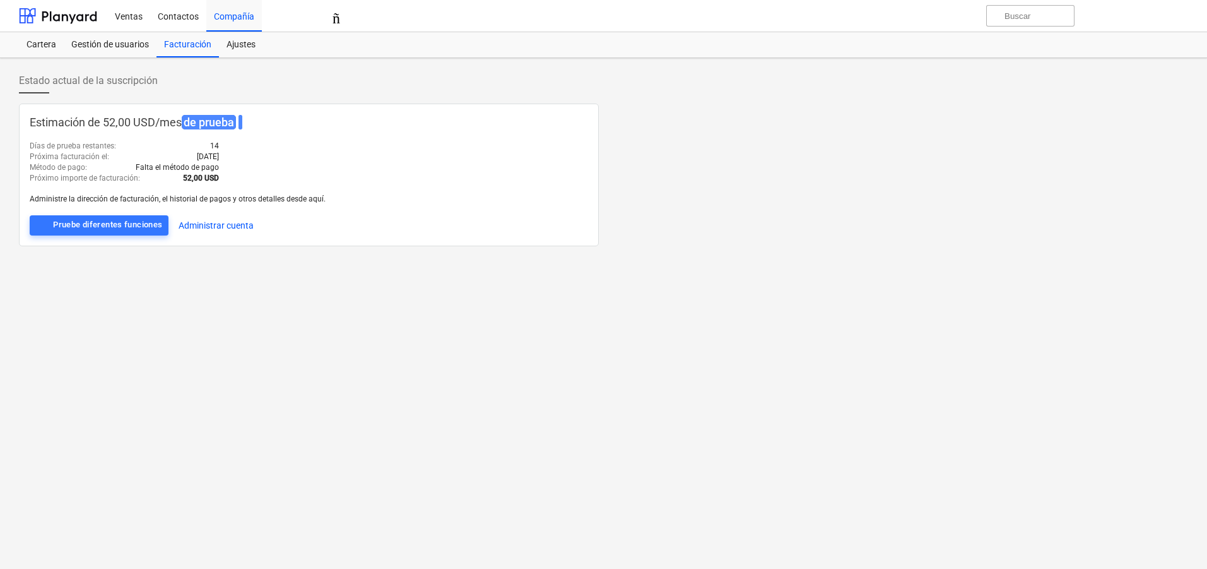
click at [407, 210] on div at bounding box center [309, 210] width 558 height 10
click at [47, 45] on font "Cartera" at bounding box center [42, 44] width 30 height 10
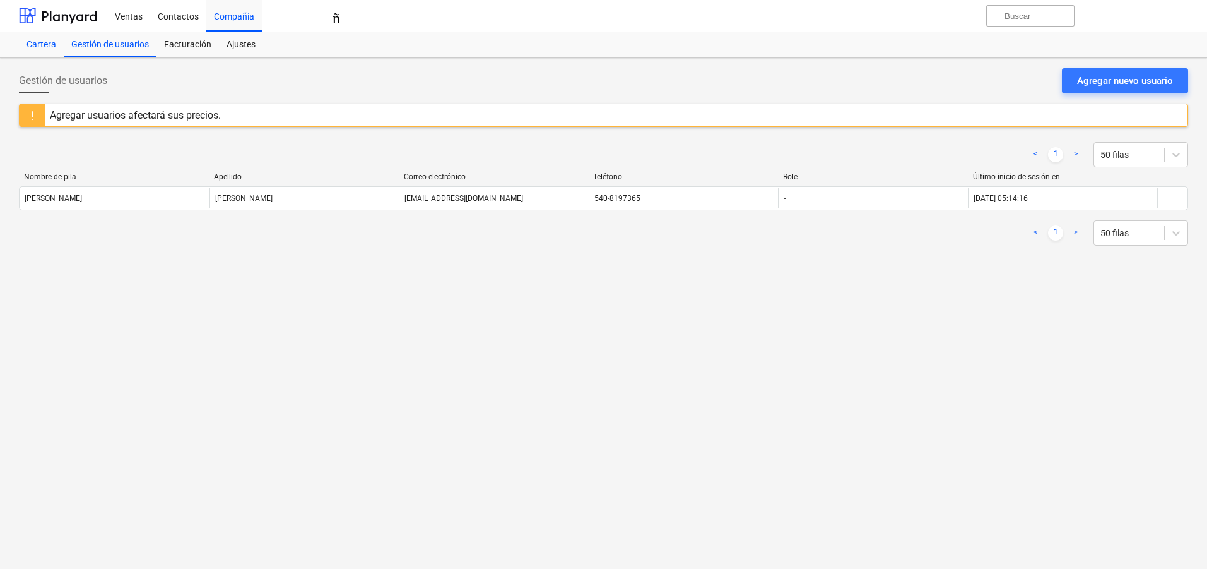
click at [46, 46] on font "Cartera" at bounding box center [42, 44] width 30 height 10
click at [95, 41] on font "Gestión de usuarios" at bounding box center [110, 44] width 78 height 10
click at [208, 39] on font "Facturación" at bounding box center [187, 44] width 47 height 10
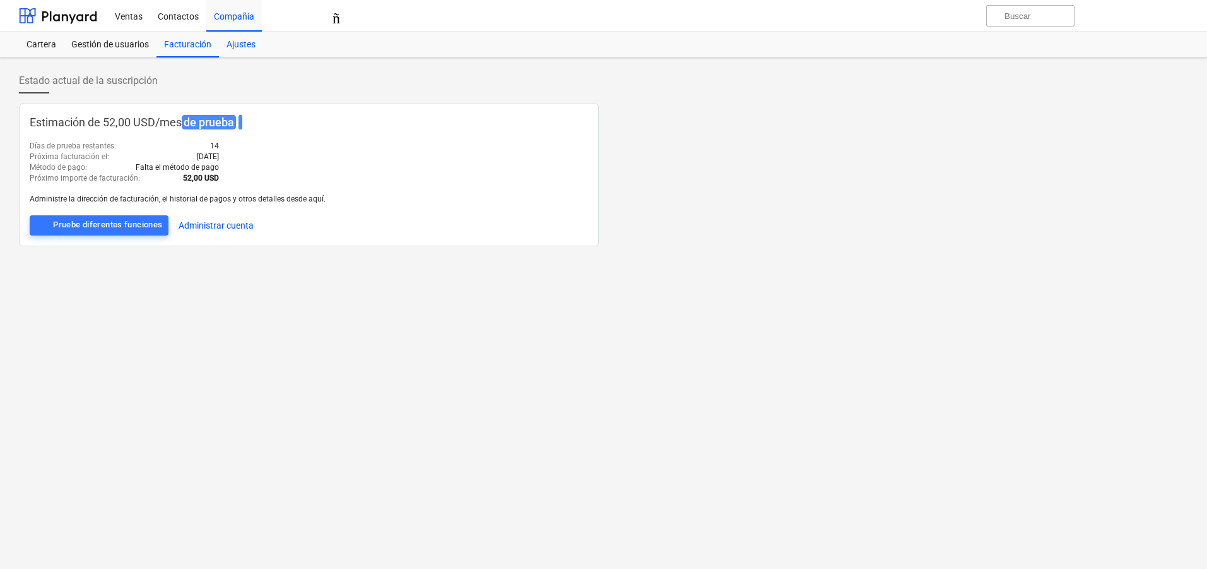
click at [227, 46] on font "Ajustes" at bounding box center [241, 44] width 29 height 10
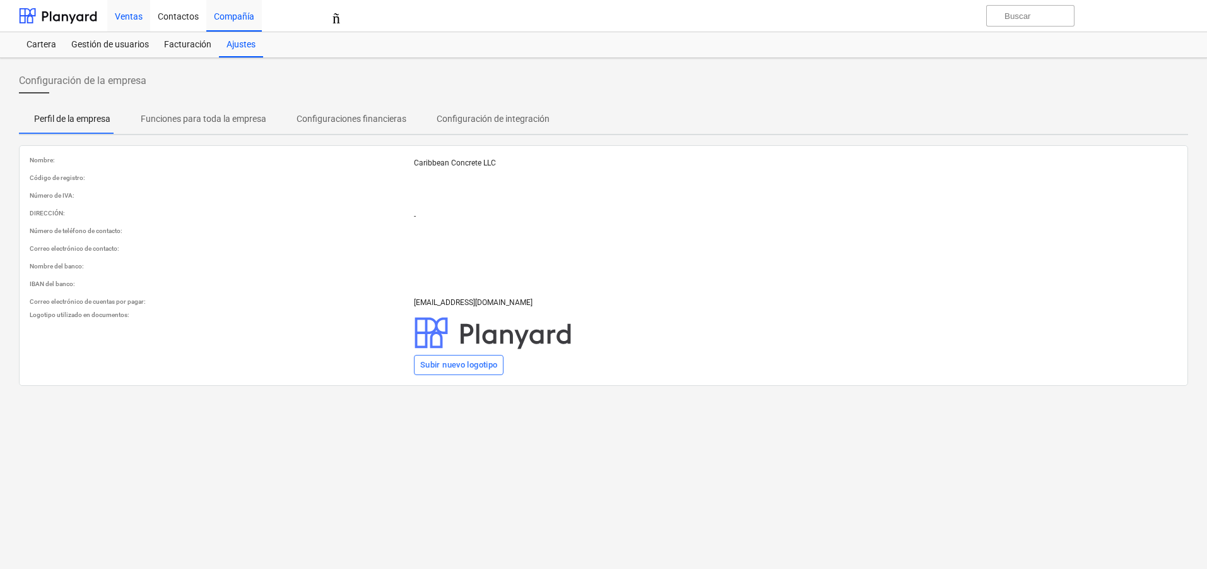
click at [129, 19] on font "Ventas" at bounding box center [129, 16] width 28 height 10
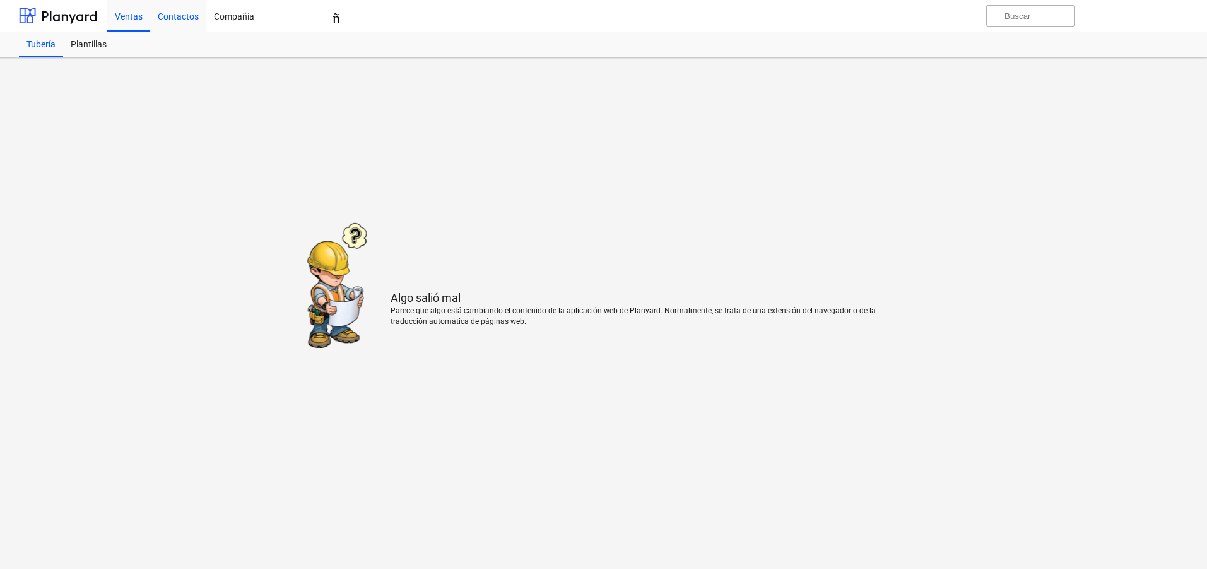
click at [171, 18] on font "Contactos" at bounding box center [178, 16] width 41 height 10
click at [240, 24] on div "Compañía" at bounding box center [234, 15] width 56 height 32
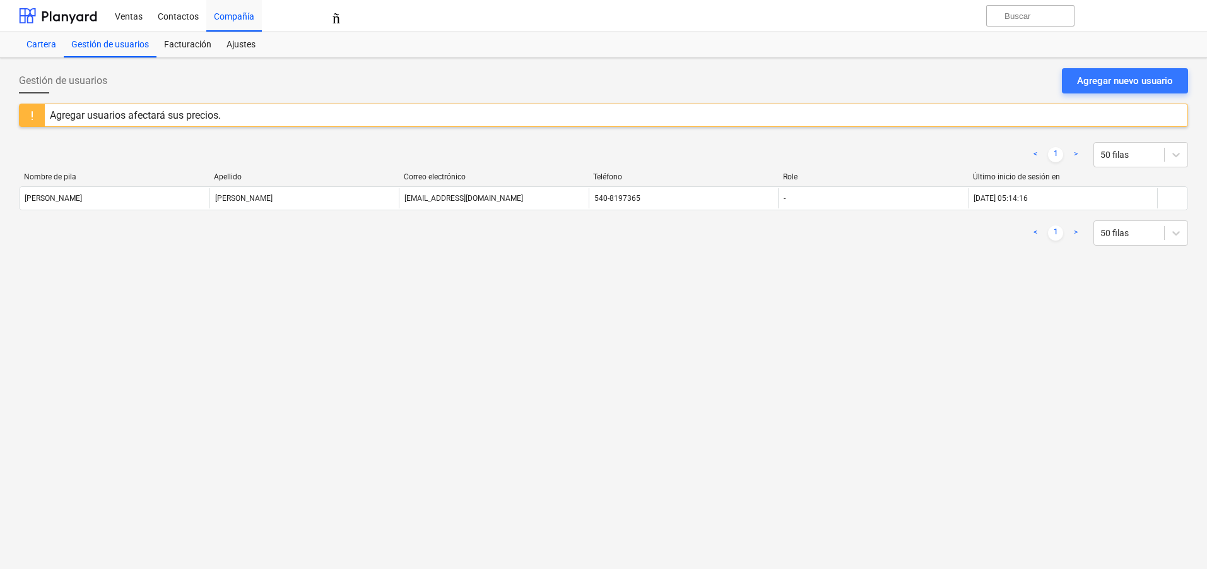
click at [39, 45] on font "Cartera" at bounding box center [42, 44] width 30 height 10
click at [1179, 232] on icon at bounding box center [1176, 233] width 8 height 4
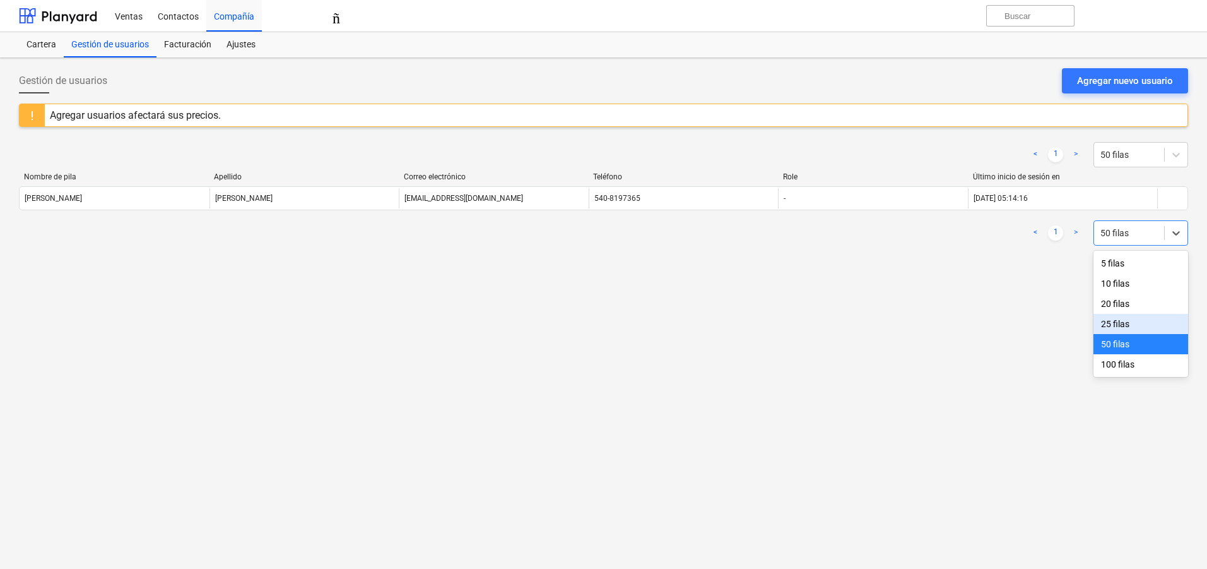
click at [1128, 325] on font "25 filas" at bounding box center [1115, 324] width 28 height 10
click at [1081, 117] on div "Agregar usuarios afectará sus precios." at bounding box center [603, 114] width 1169 height 23
click at [1078, 156] on font ">" at bounding box center [1076, 153] width 4 height 9
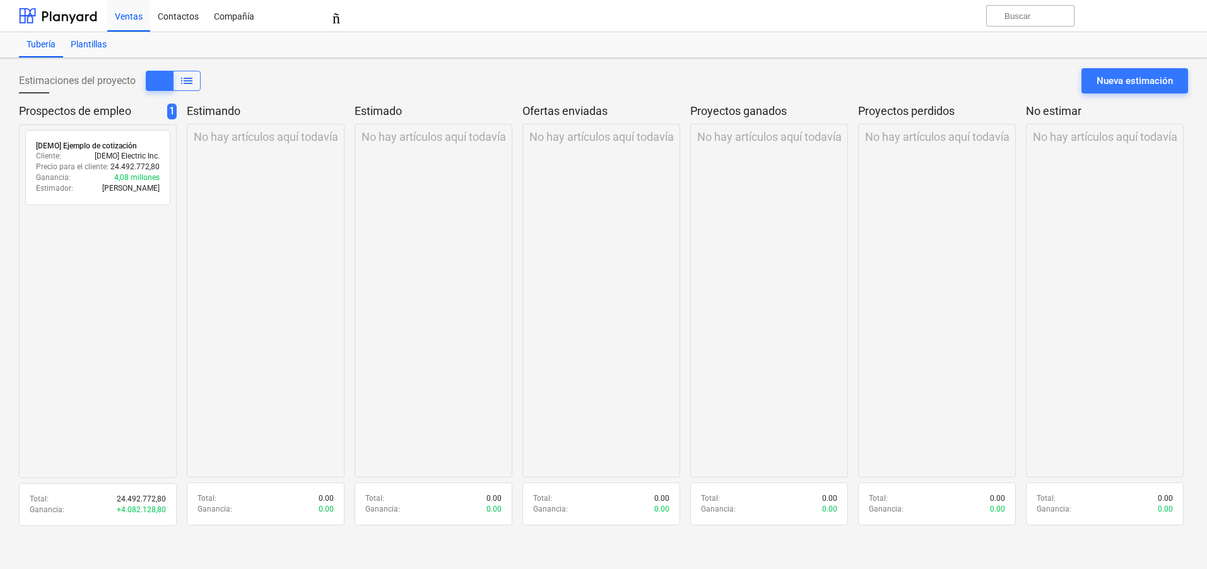
click at [83, 42] on font "Plantillas" at bounding box center [89, 44] width 36 height 10
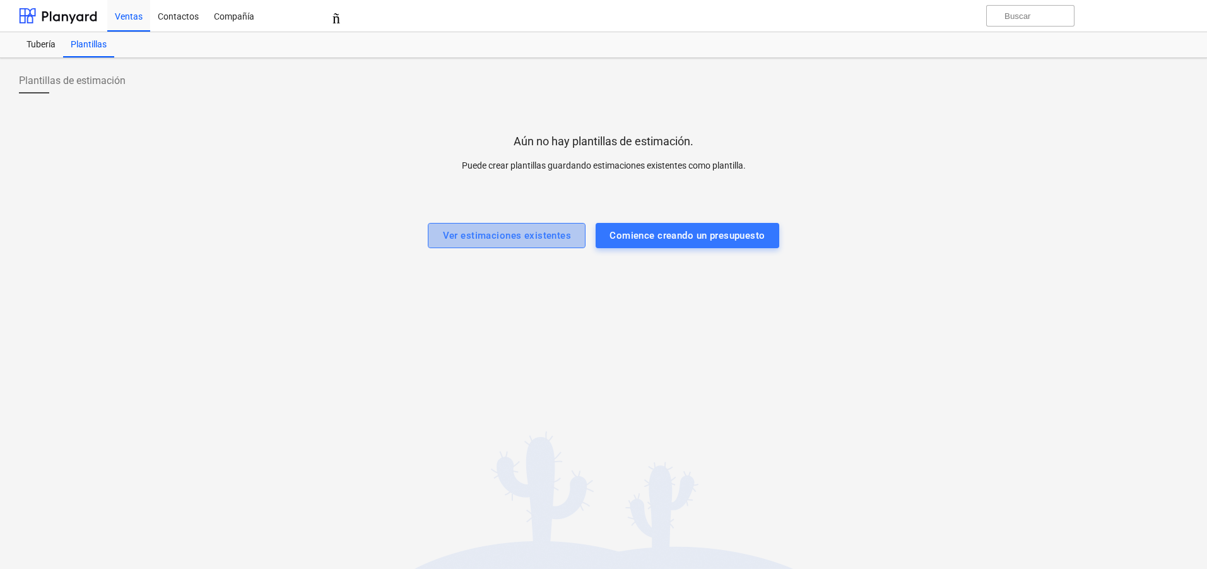
click at [527, 239] on font "Ver estimaciones existentes" at bounding box center [507, 235] width 129 height 11
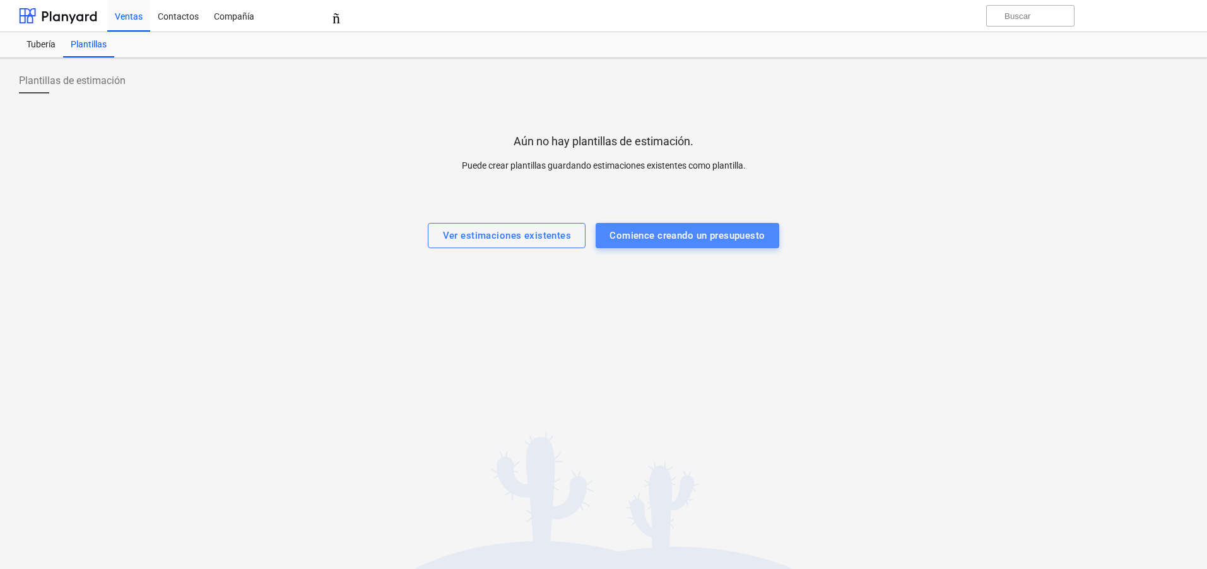
click at [711, 238] on font "Comience creando un presupuesto" at bounding box center [687, 235] width 155 height 11
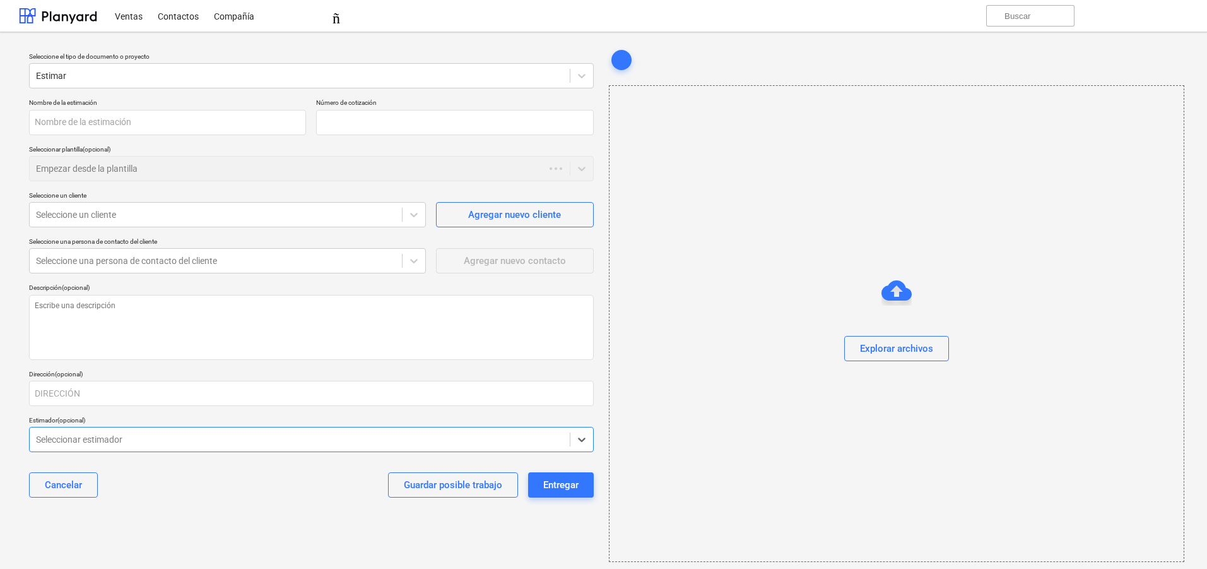
type textarea "x"
type input "QU-0001"
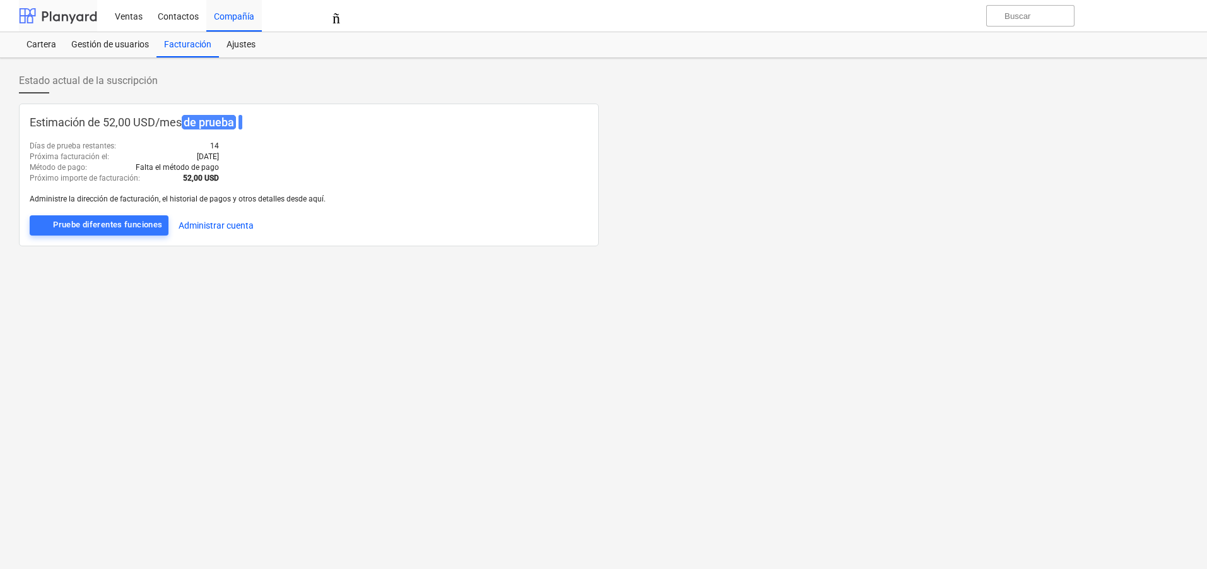
scroll to position [54, 0]
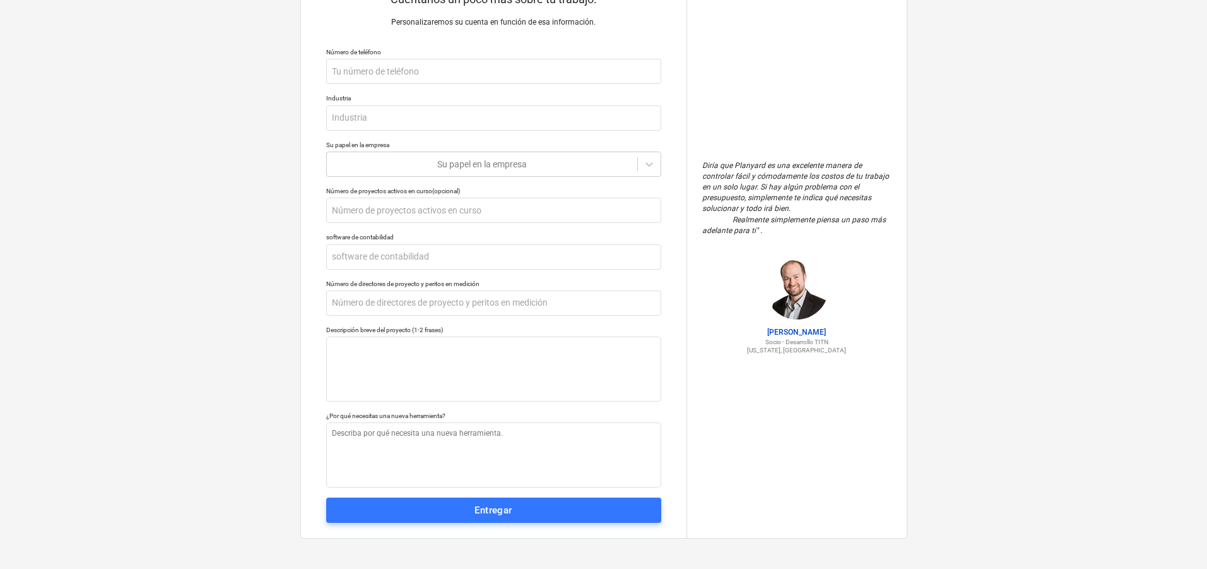
type textarea "x"
